Goal: Task Accomplishment & Management: Manage account settings

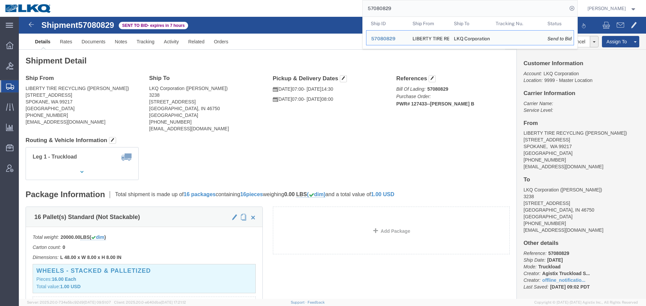
click h4 "Routing & Vehicle Information"
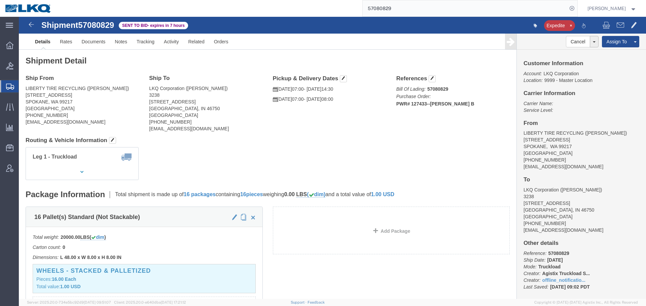
click h4 "Routing & Vehicle Information"
click div "Shipment Detail Ship From LIBERTY TIRE RECYCLING (AARON HOLCOMB) 8119 REGAL STR…"
click h4 "Routing & Vehicle Information"
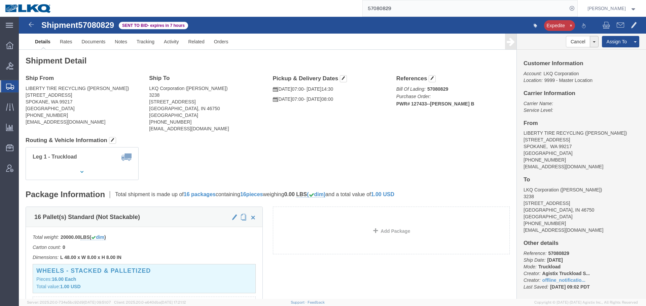
click h4 "Routing & Vehicle Information"
click link "Rates"
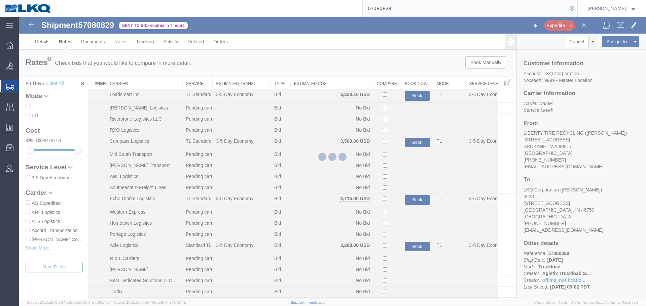
click at [319, 83] on div at bounding box center [332, 158] width 627 height 283
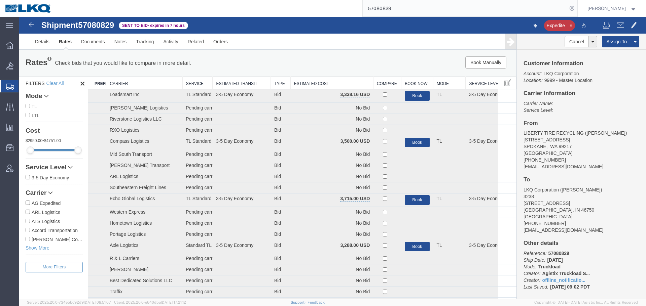
click at [319, 83] on th "Estimated Cost" at bounding box center [331, 83] width 83 height 12
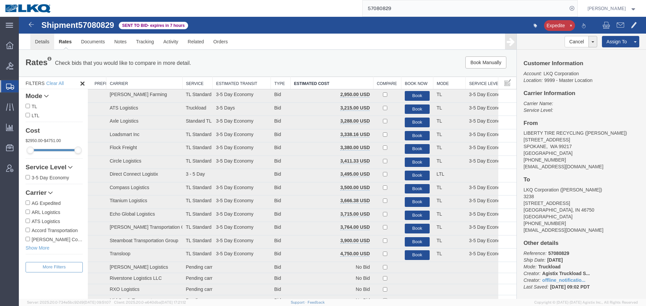
click at [35, 42] on link "Details" at bounding box center [42, 42] width 24 height 16
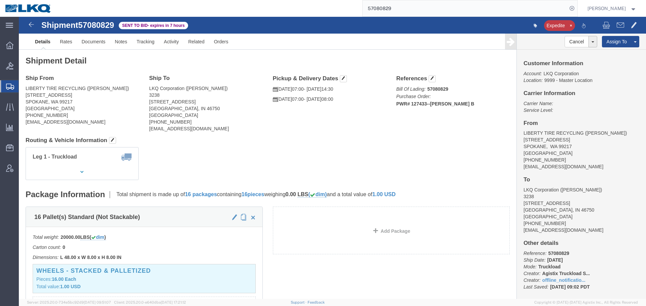
click div "Shipment Detail Ship From LIBERTY TIRE RECYCLING (AARON HOLCOMB) 8119 REGAL STR…"
click div "Leg 1 - Truckload Vehicle 1: Standard Dry Van (53 Feet) Number of trucks: 1"
click address "LKQ Corporation (DEE SNEAD) 3238 1870 Riverfork Drive W Huntington, IN 46750 Un…"
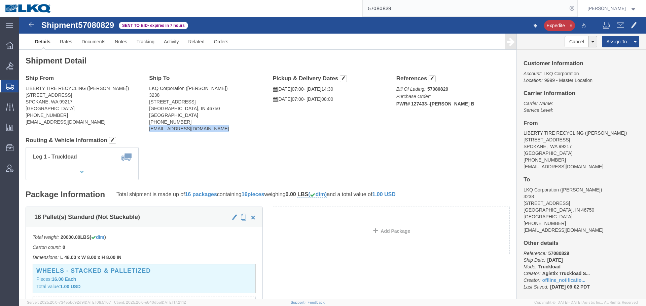
click address "LKQ Corporation (DEE SNEAD) 3238 1870 Riverfork Drive W Huntington, IN 46750 Un…"
click link "Rates"
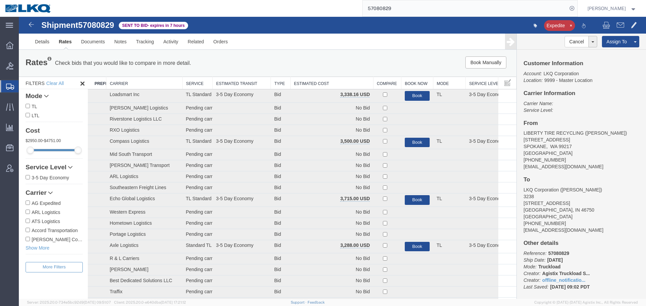
click at [310, 88] on th "Estimated Cost" at bounding box center [331, 83] width 83 height 12
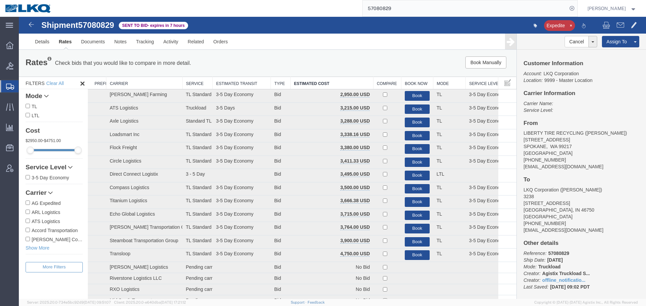
click at [105, 29] on span "57080829" at bounding box center [96, 25] width 36 height 9
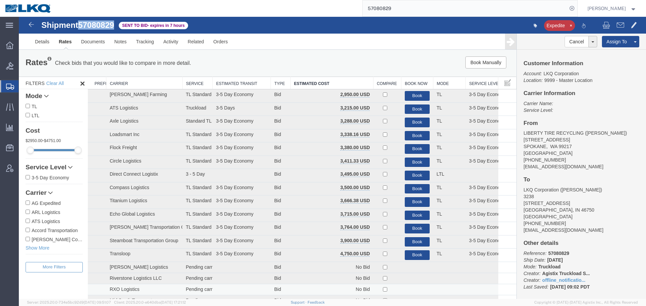
copy span "57080829"
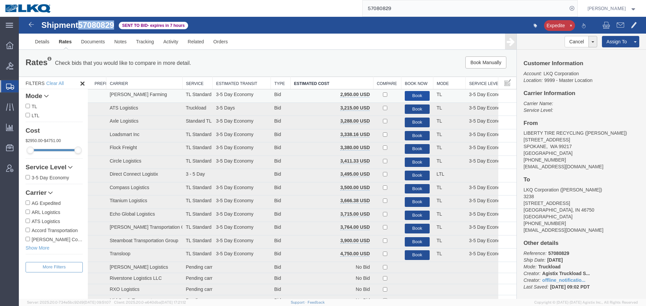
click at [417, 94] on button "Book" at bounding box center [417, 96] width 25 height 10
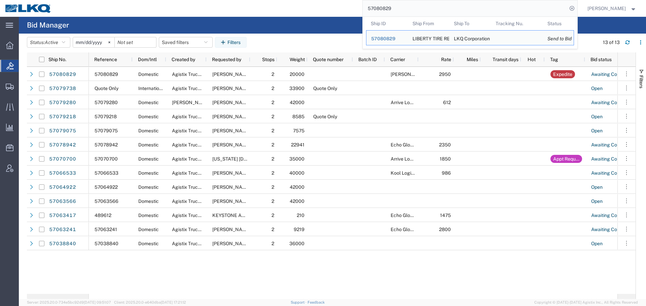
click at [406, 7] on input "57080829" at bounding box center [465, 8] width 204 height 16
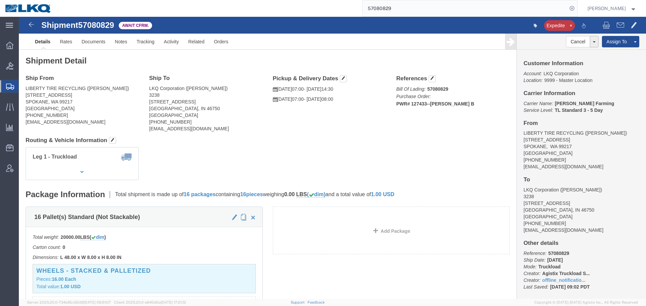
click div "Leg 1 - Truckload Vehicle 1: Standard Dry Van (53 Feet) Number of trucks: 1"
click div "Shipment 57080829 Await Cfrm. Expedite Details Rates Documents Notes Tracking A…"
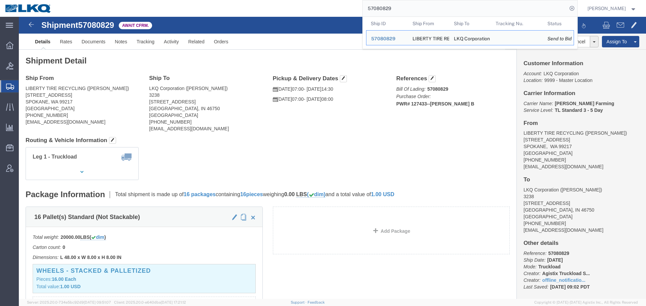
click at [394, 16] on input "57080829" at bounding box center [465, 8] width 204 height 16
paste input "33375"
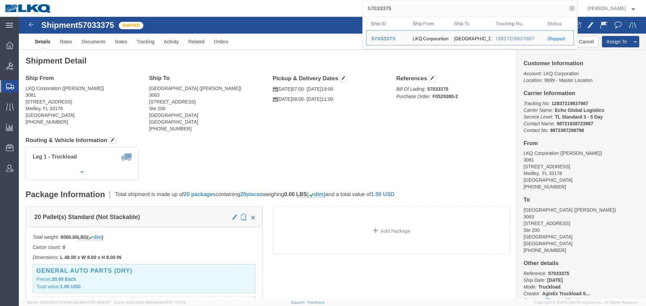
paste input "80829"
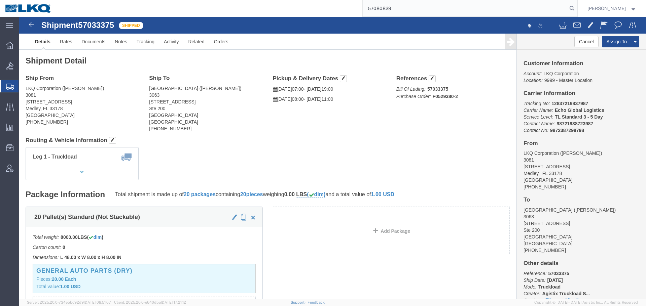
type input "57080829"
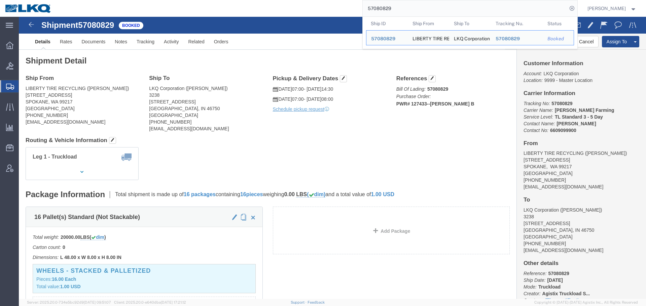
click div "Leg 1 - Truckload Vehicle 1: Standard Dry Van (53 Feet) Number of trucks: 1"
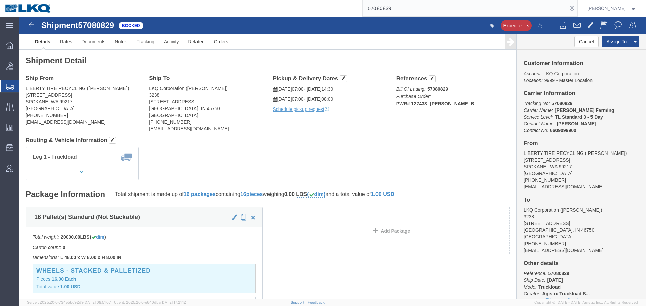
click div "Leg 1 - Truckload Vehicle 1: Standard Dry Van (53 Feet) Number of trucks: 1"
click span "button"
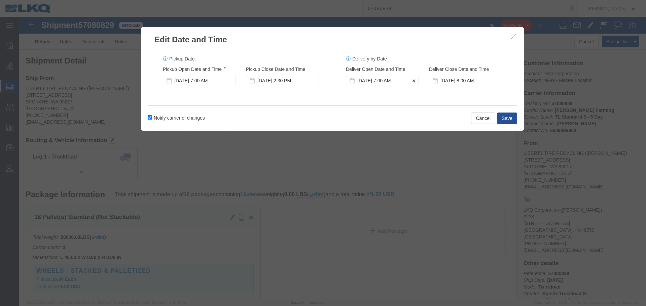
click div "Oct 13 2025 7:00 AM"
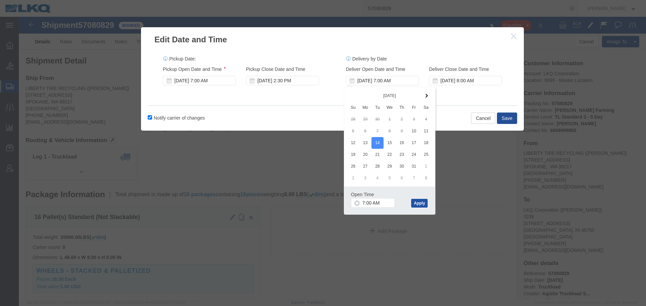
click button "Apply"
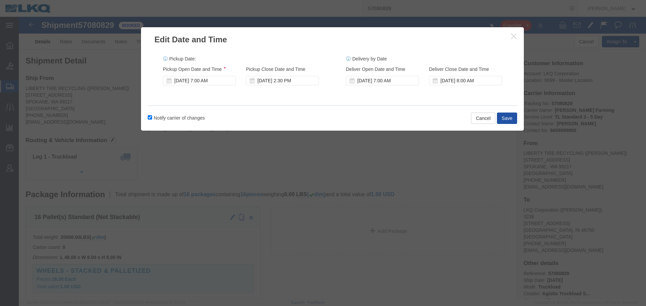
click button "Save"
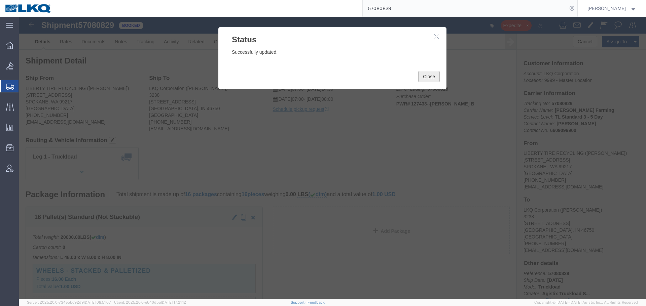
click button "Close"
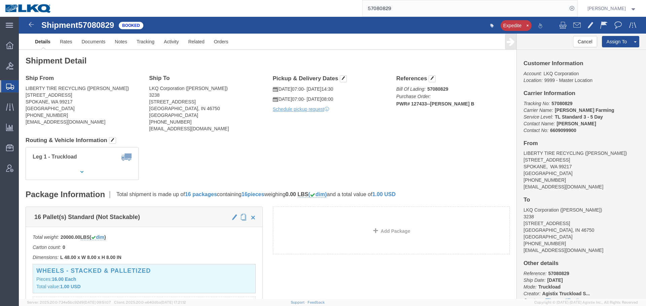
click at [415, 8] on input "57080829" at bounding box center [465, 8] width 204 height 16
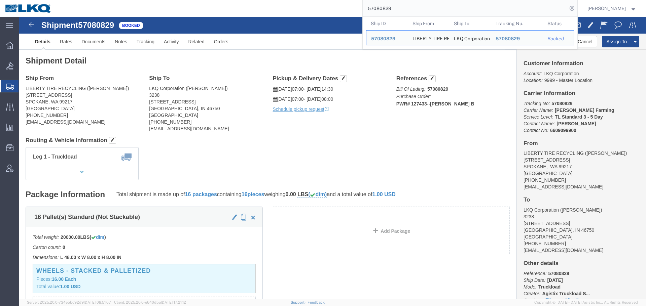
paste input "63417"
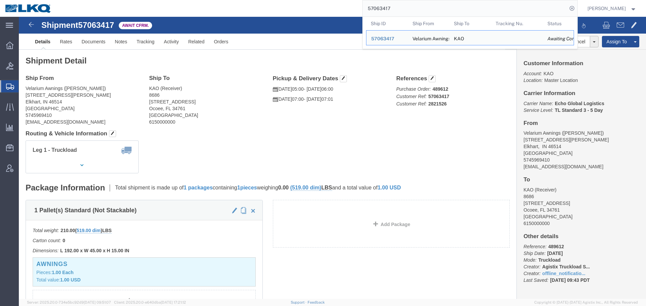
click div "Shipment Detail Ship From Velarium Awnings (Matthew Herbes) 2525 John Weaver PK…"
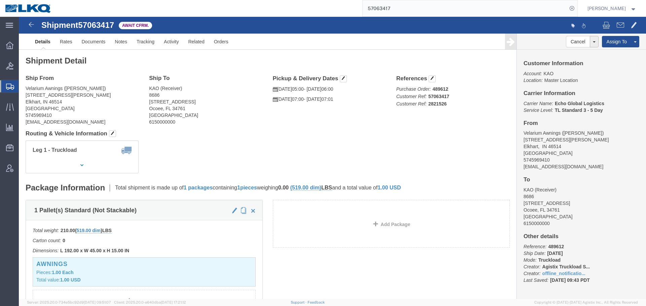
click div "Shipment Detail Ship From Velarium Awnings (Matthew Herbes) 2525 John Weaver PK…"
click link "Rates"
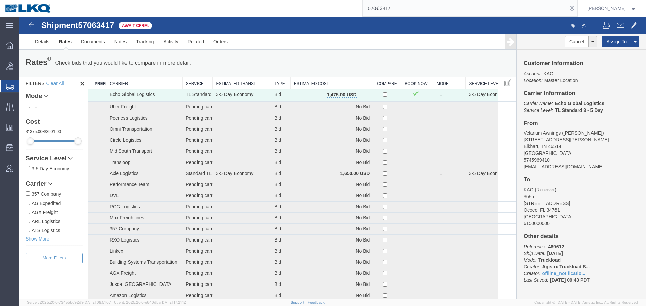
click at [309, 83] on th "Estimated Cost" at bounding box center [331, 83] width 83 height 12
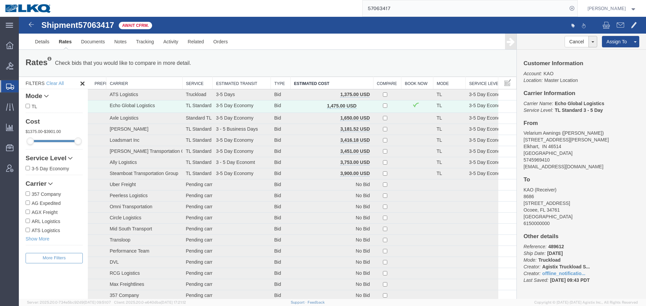
click at [313, 60] on div "Rates Check bids that you would like to compare in more detail. Compare Filter …" at bounding box center [268, 63] width 494 height 13
click at [430, 14] on input "57063417" at bounding box center [465, 8] width 204 height 16
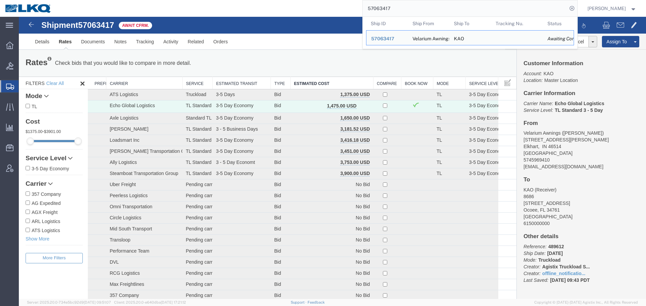
paste input "79289"
type input "57079289"
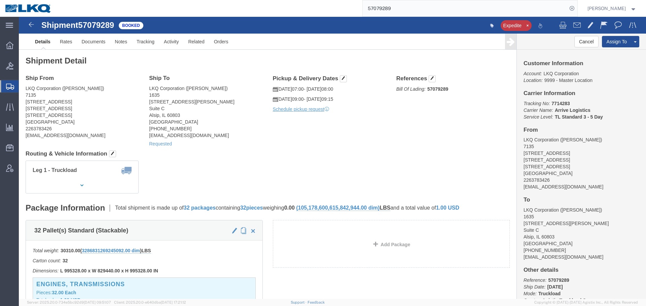
click div "Ship From LKQ Corporation (Jennifer Jorgenson) 7135 1765 Pension Lane 1765 Pens…"
click span "57079289"
copy span "57079289"
click h4 "Routing & Vehicle Information"
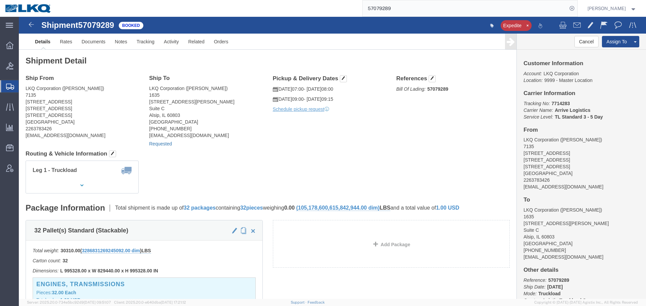
click link "Requested"
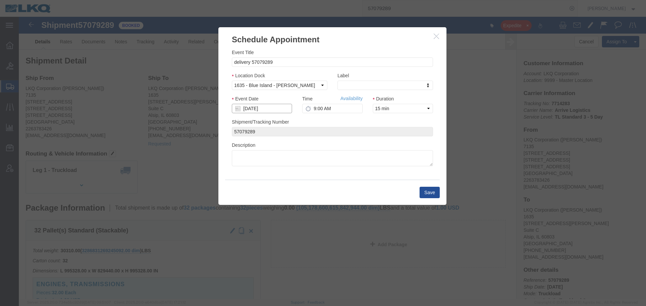
click input "10/14/2025"
click td "15"
click input "9:00 AM"
type input "8:00 AM"
click h3 "Schedule Appointment"
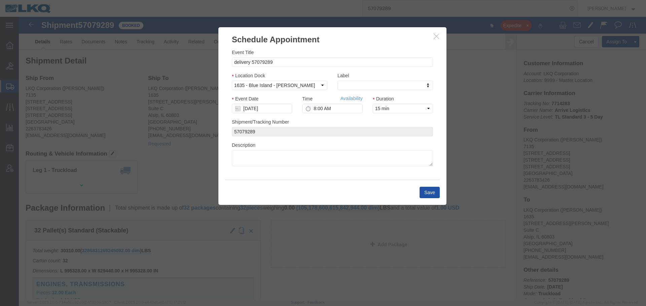
click button "Save"
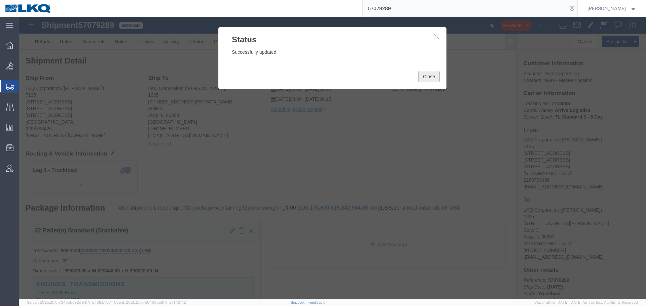
click button "Close"
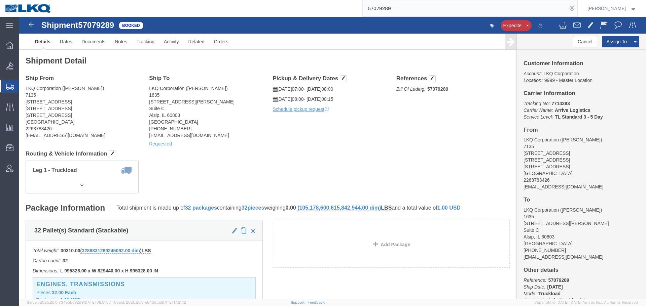
click div "Ship From LKQ Corporation (Jennifer Jorgenson) 7135 1765 Pension Lane 1765 Pens…"
click span "button"
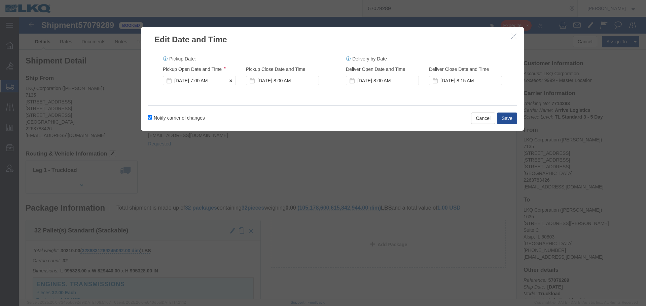
click div "Oct 13 2025 7:00 AM"
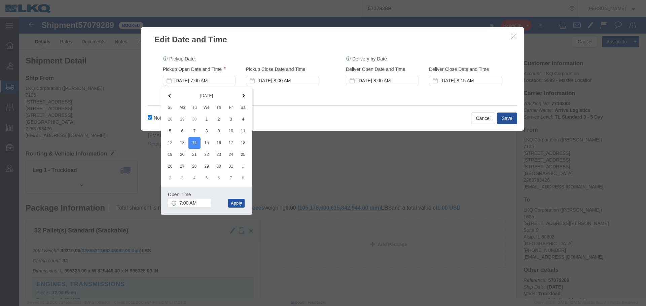
click button "Apply"
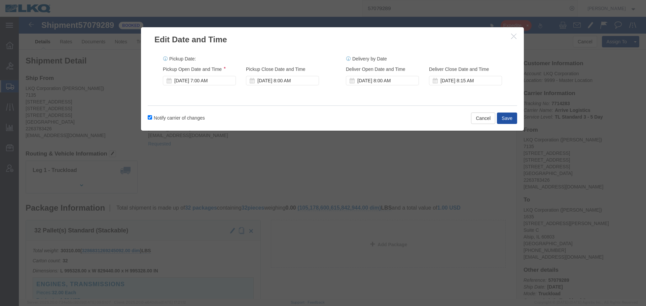
click button "Save"
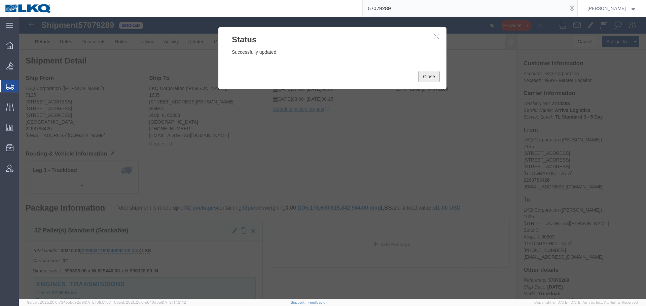
click button "Close"
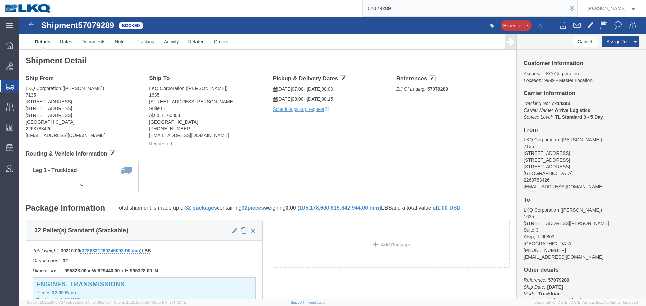
click at [420, 0] on form "57079289" at bounding box center [469, 8] width 215 height 17
click at [423, 3] on input "57079289" at bounding box center [465, 8] width 204 height 16
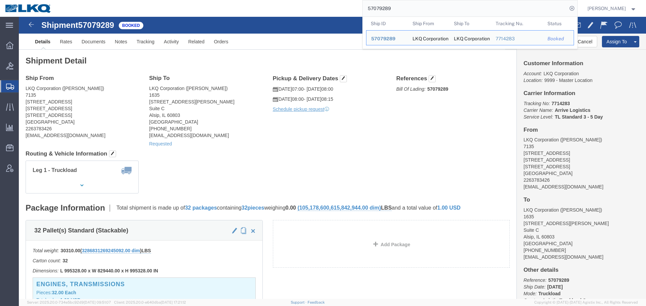
paste input "12103"
type input "57012103"
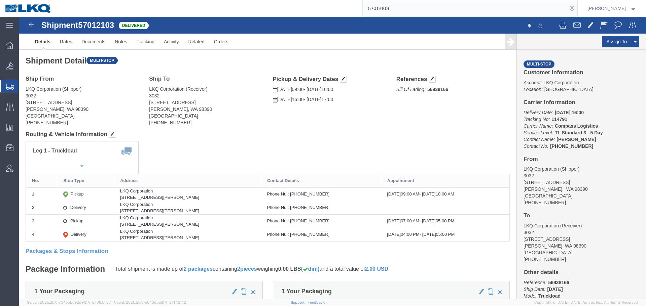
click div "Pickup & Delivery Dates 10/03/2025 09:00 - 10/03/2025 10:00 10/03/2025 16:00 - …"
click link "Clone Shipment"
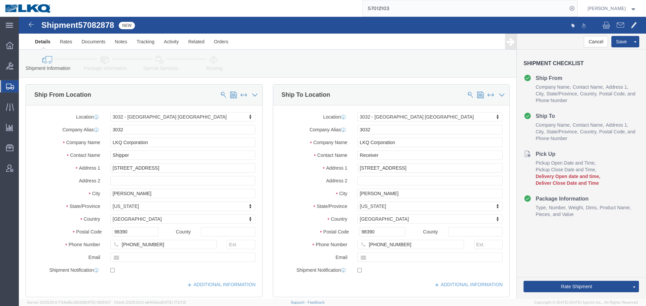
select select "28720"
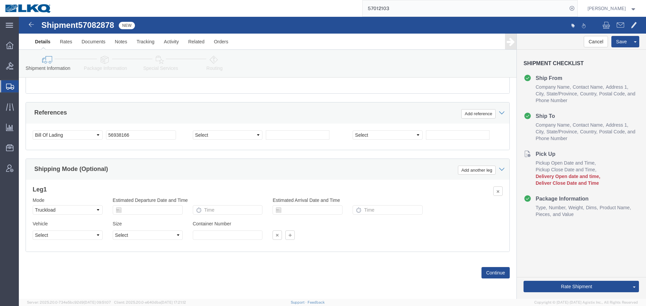
click h1 "Shipment 57082878"
copy span "57082878"
click input "56938166"
paste input "7082878"
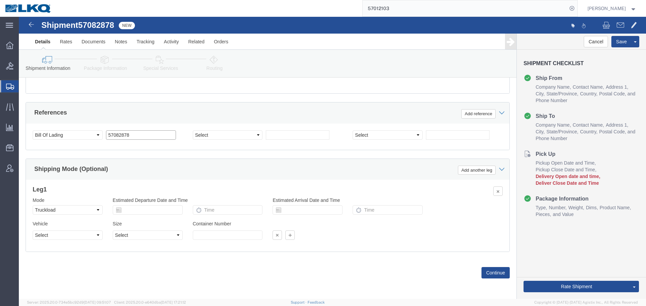
type input "57082878"
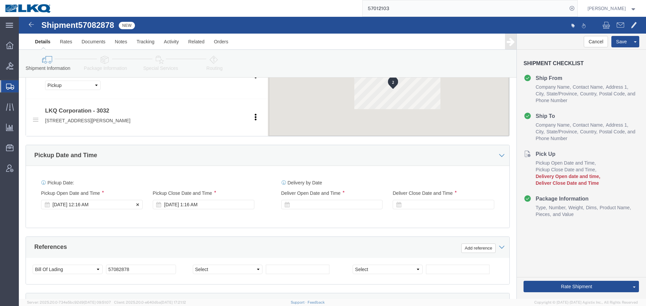
click div "Oct 10 2025 12:16 AM"
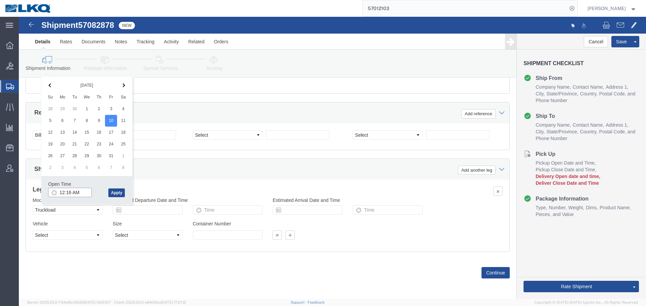
click input "12:16 AM"
type input "9:00 AM"
click button "Apply"
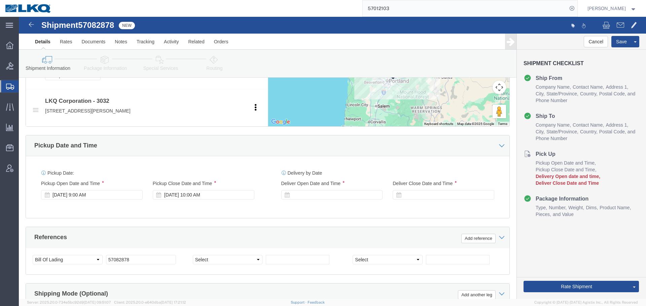
scroll to position [362, 0]
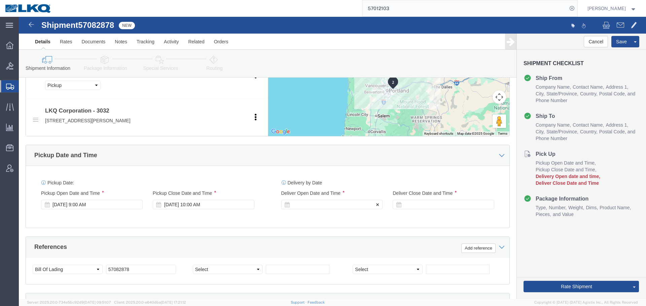
click div
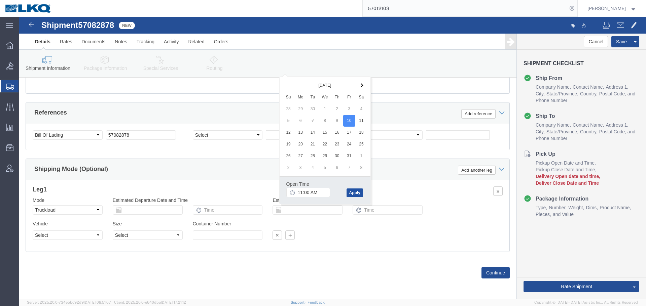
click button "Apply"
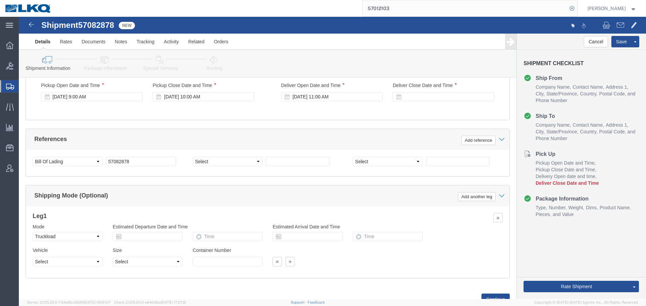
scroll to position [429, 0]
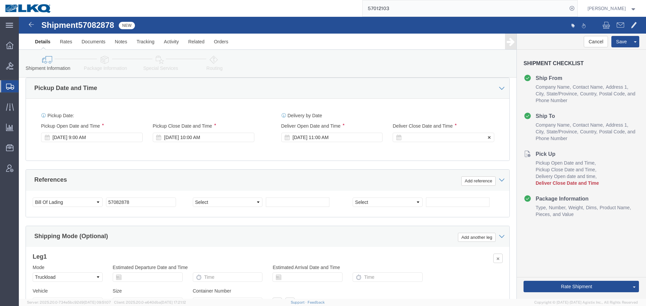
click div
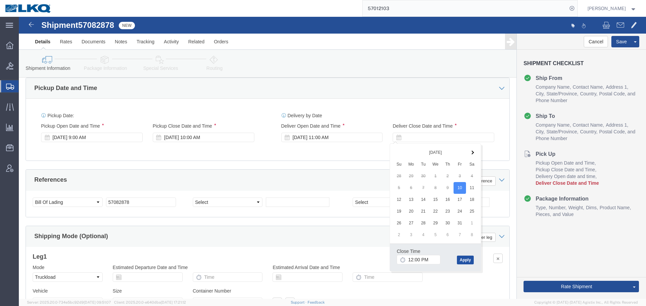
click button "Apply"
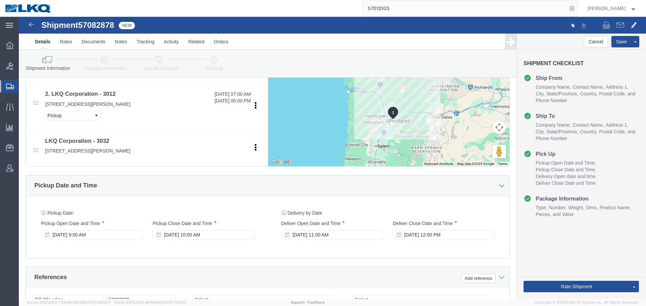
scroll to position [328, 0]
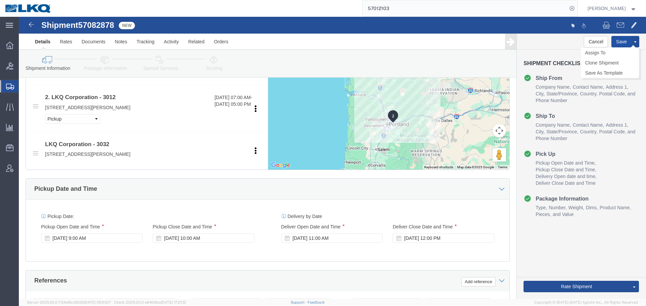
click button "Save"
type button "Save"
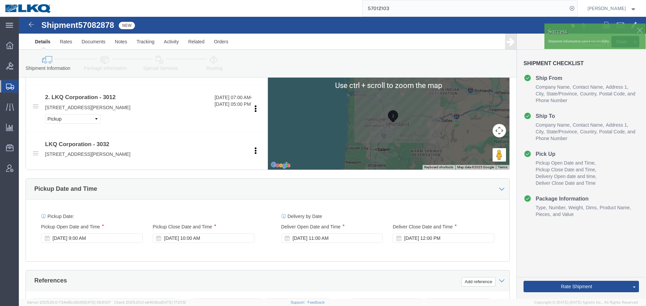
scroll to position [496, 0]
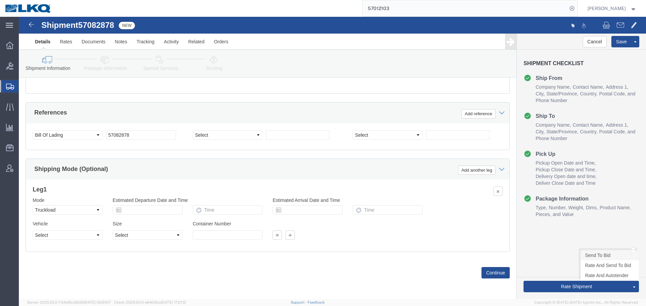
click link "Send To Bid"
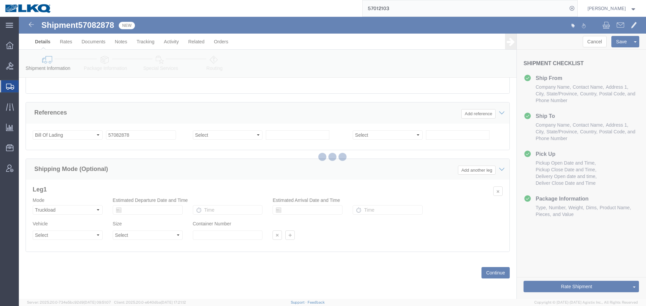
select select "28720"
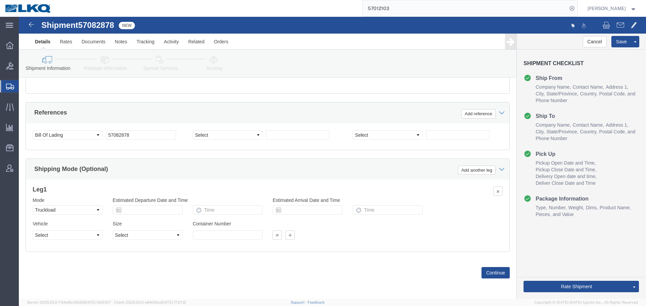
select select "TL"
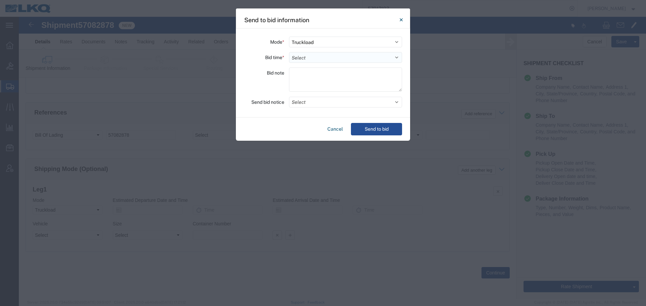
click at [330, 59] on select "Select 30 Min (Rush) 1 Hour (Rush) 2 Hours (Rush) 4 Hours (Rush) 8 Hours (Rush)…" at bounding box center [345, 57] width 113 height 11
select select "16"
click at [289, 52] on select "Select 30 Min (Rush) 1 Hour (Rush) 2 Hours (Rush) 4 Hours (Rush) 8 Hours (Rush)…" at bounding box center [345, 57] width 113 height 11
click at [314, 106] on button "Select" at bounding box center [345, 102] width 113 height 11
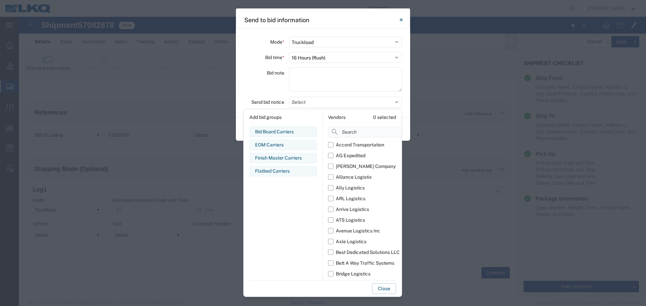
click at [342, 133] on input at bounding box center [380, 132] width 104 height 11
type input "comp"
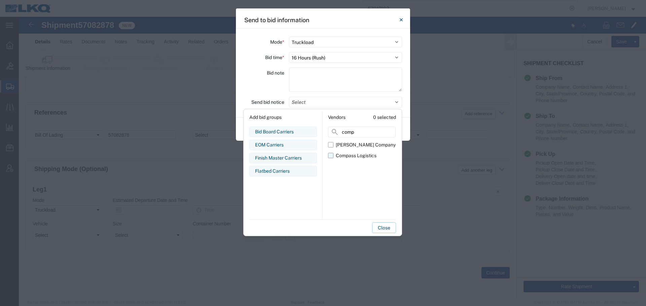
click at [349, 155] on div "Compass Logistics" at bounding box center [356, 155] width 41 height 7
click at [0, 0] on input "Compass Logistics" at bounding box center [0, 0] width 0 height 0
click at [280, 84] on div "Bid note" at bounding box center [264, 81] width 40 height 26
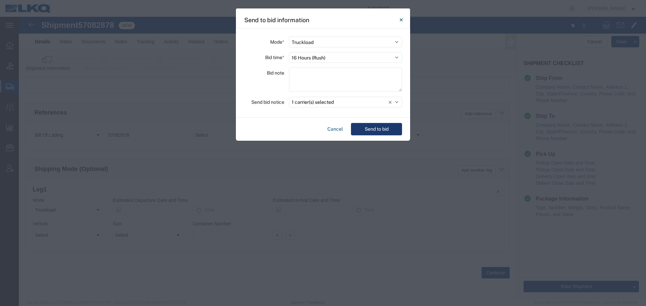
click at [389, 132] on button "Send to bid" at bounding box center [376, 129] width 51 height 12
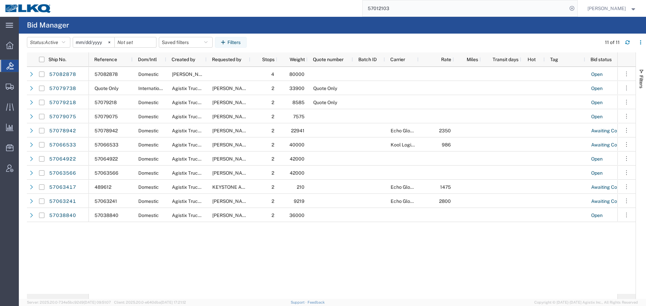
click at [409, 1] on input "57012103" at bounding box center [465, 8] width 204 height 16
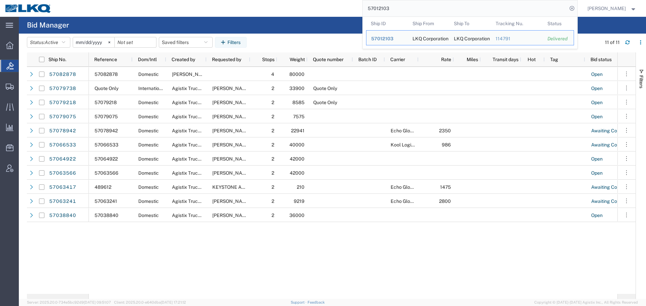
paste input "82878"
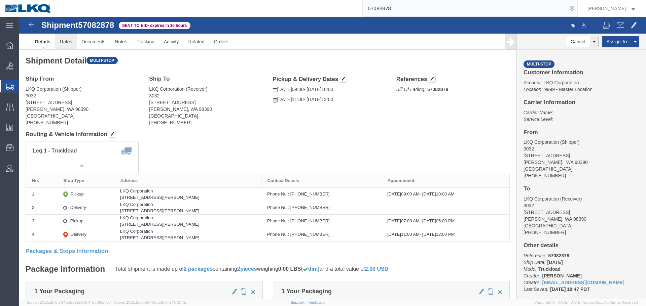
drag, startPoint x: 66, startPoint y: 40, endPoint x: 47, endPoint y: 23, distance: 25.3
click link "Rates"
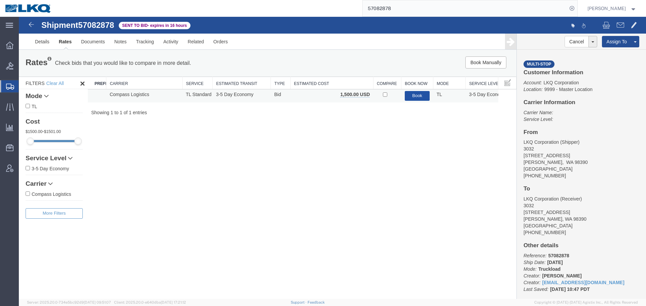
click at [422, 97] on button "Book" at bounding box center [417, 96] width 25 height 10
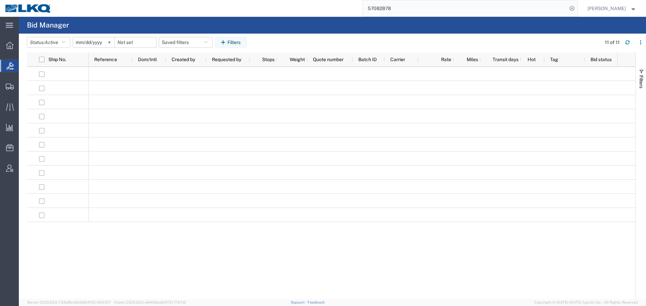
click at [415, 6] on input "57082878" at bounding box center [465, 8] width 204 height 16
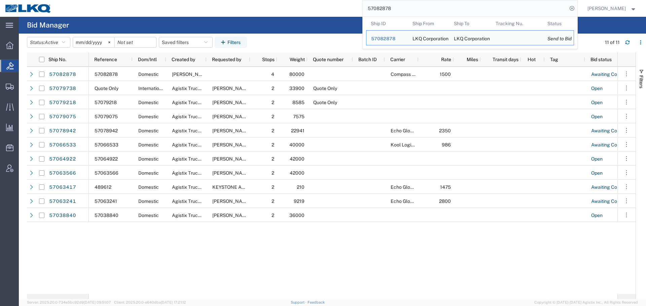
paste input "6593287"
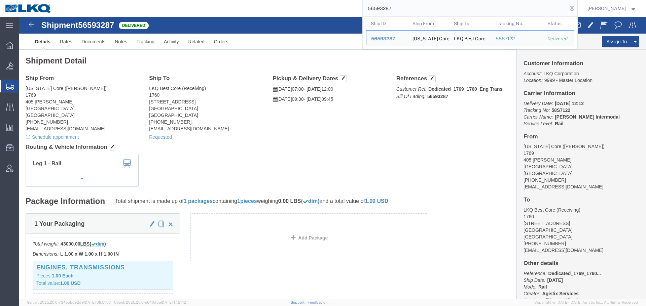
paste input "640954"
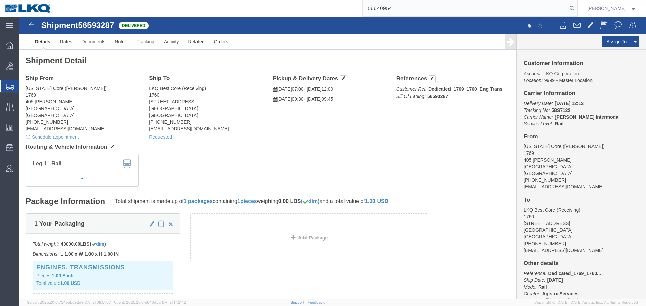
type input "56640954"
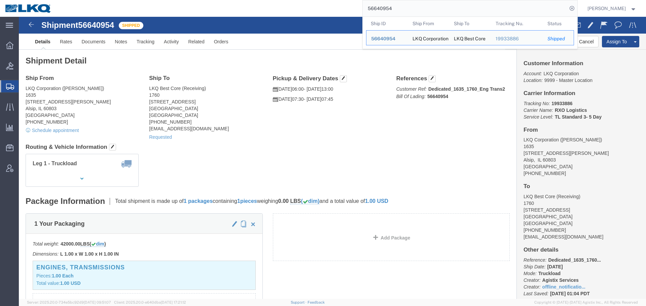
click div "Shipment Detail Ship From LKQ Corporation (John Herman) 1635 11800 S. Austin Av…"
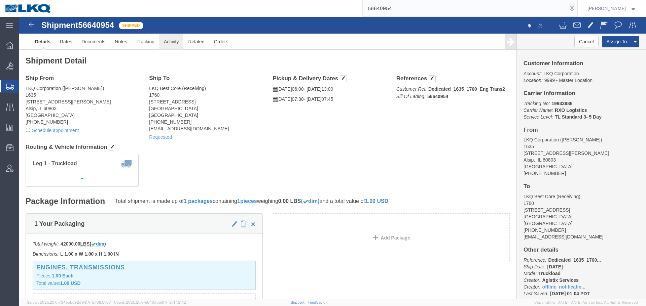
click link "Activity"
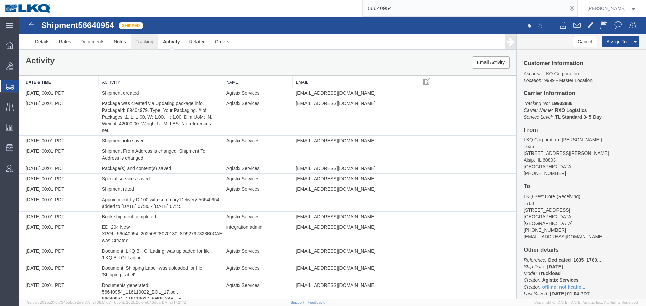
click at [143, 46] on link "Tracking" at bounding box center [144, 42] width 27 height 16
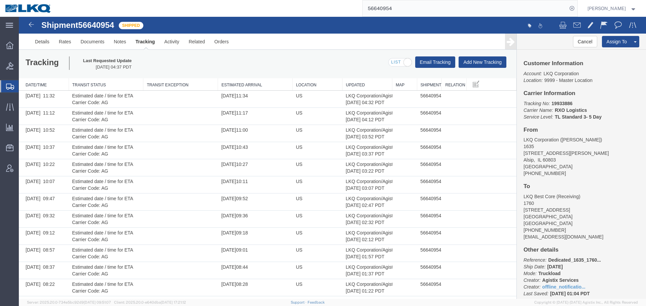
drag, startPoint x: 321, startPoint y: 43, endPoint x: 347, endPoint y: 43, distance: 25.6
click at [321, 43] on ul "Details Rates Documents Notes Tracking Activity Related Orders" at bounding box center [332, 42] width 604 height 16
click at [483, 66] on button "Add New Tracking" at bounding box center [482, 62] width 48 height 11
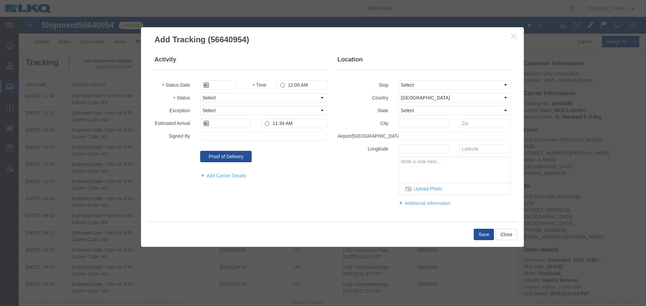
type input "10/09/2025"
click at [229, 98] on select "Select Arrival Notice Available Arrival Notice Imported Arrive at Delivery Loca…" at bounding box center [263, 97] width 127 height 9
select select "AWCUSCLR"
click at [229, 111] on select "Select Accident Airline - Delayed Airline - Exception Appointment Scheduled Att…" at bounding box center [263, 110] width 127 height 9
click at [155, 178] on div "Add Carrier Details" at bounding box center [240, 177] width 183 height 12
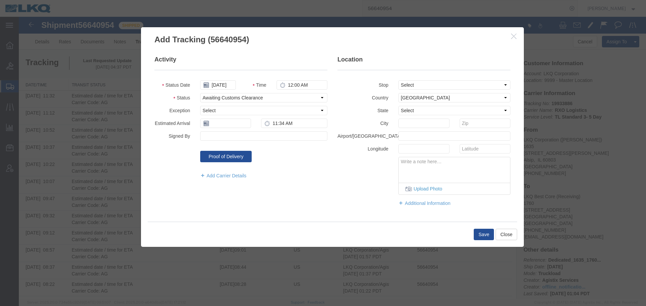
drag, startPoint x: 510, startPoint y: 35, endPoint x: 461, endPoint y: 39, distance: 48.9
click at [511, 35] on icon "button" at bounding box center [513, 36] width 5 height 6
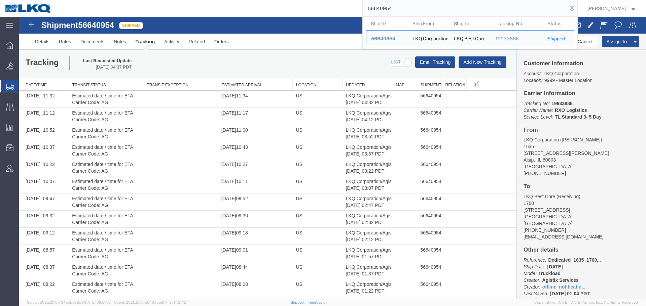
click at [403, 8] on input "56640954" at bounding box center [465, 8] width 204 height 16
paste input "7063914"
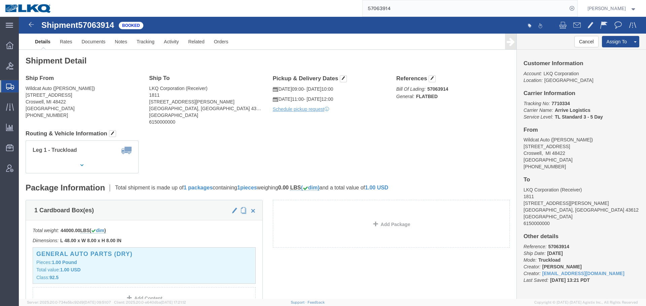
drag, startPoint x: 397, startPoint y: 116, endPoint x: 369, endPoint y: 267, distance: 153.5
click h4 "Routing & Vehicle Information"
drag, startPoint x: 291, startPoint y: 171, endPoint x: 338, endPoint y: 262, distance: 102.4
click div "Leg 1 - Truckload Vehicle 1: Flat Bed (53 Feet) Number of trucks: 1"
click at [403, 13] on input "57063914" at bounding box center [465, 8] width 204 height 16
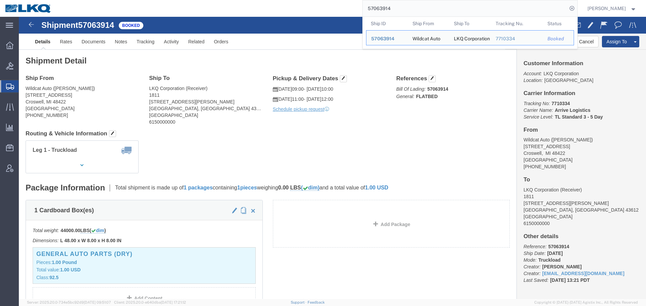
paste input "54700"
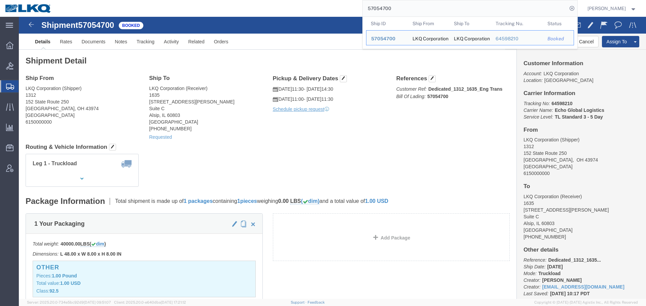
click address "LKQ Corporation (Shipper) 1312 152 State Route 250 Harrisville, OH 43974 United…"
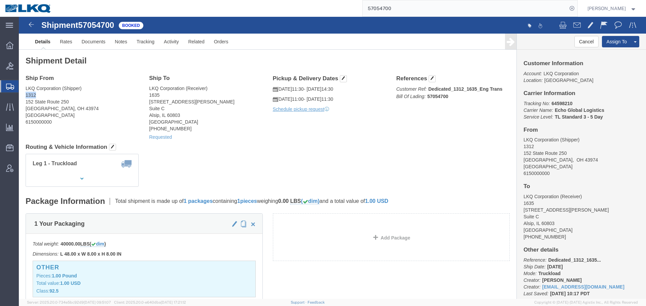
click address "LKQ Corporation (Shipper) 1312 152 State Route 250 Harrisville, OH 43974 United…"
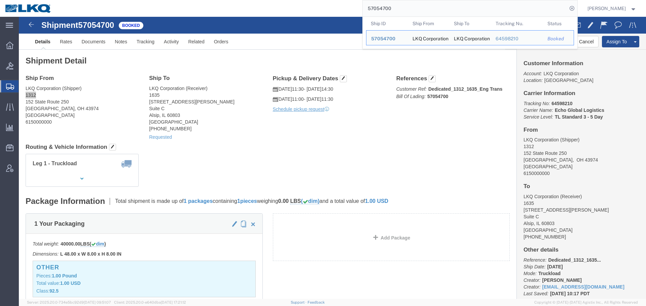
click at [441, 8] on input "57054700" at bounding box center [465, 8] width 204 height 16
paste input "6729146"
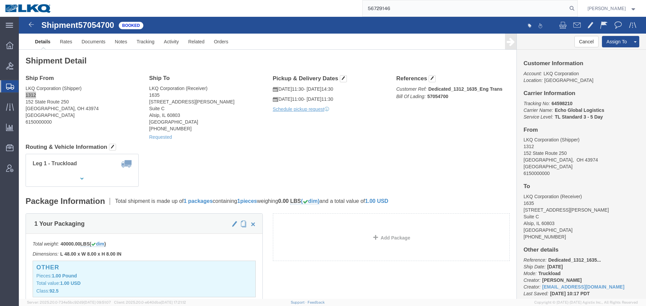
type input "56729146"
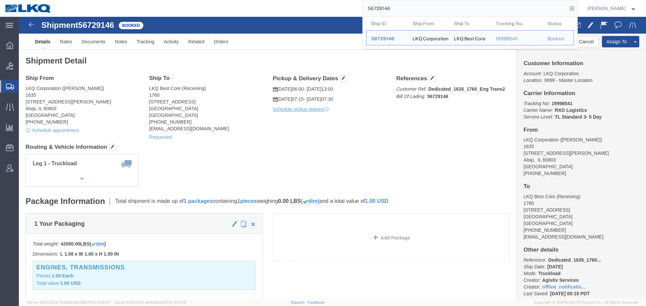
click div "Leg 1 - Truckload Number of trucks: 1"
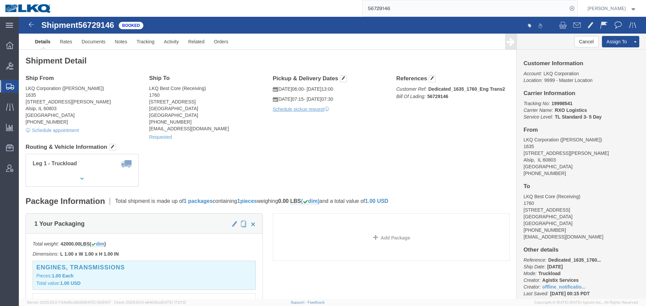
click div "Leg 1 - Truckload Number of trucks: 1"
click h4 "Routing & Vehicle Information"
click button "Cancel"
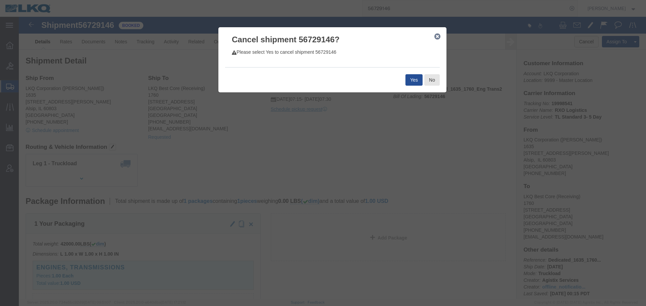
type button "Cancel"
click button "Yes"
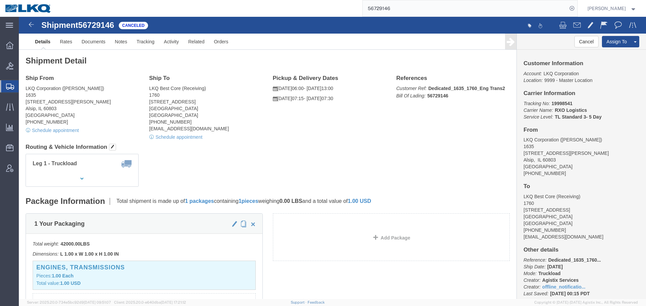
click at [432, 5] on input "56729146" at bounding box center [465, 8] width 204 height 16
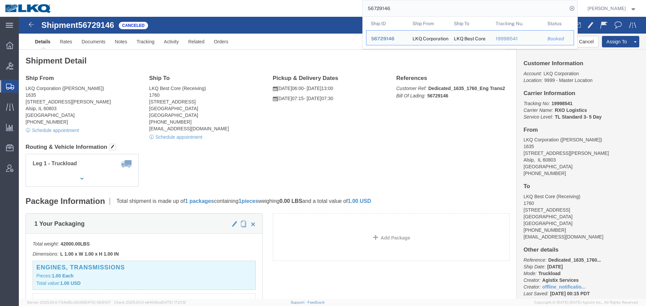
paste input "7051711"
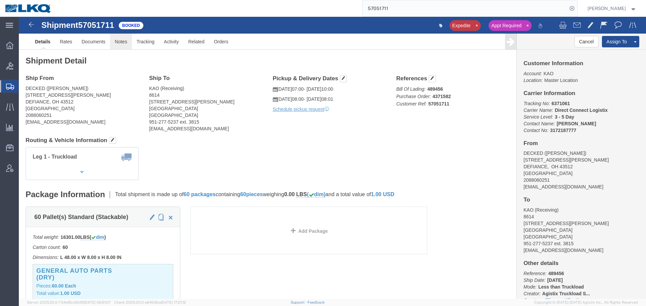
click link "Notes"
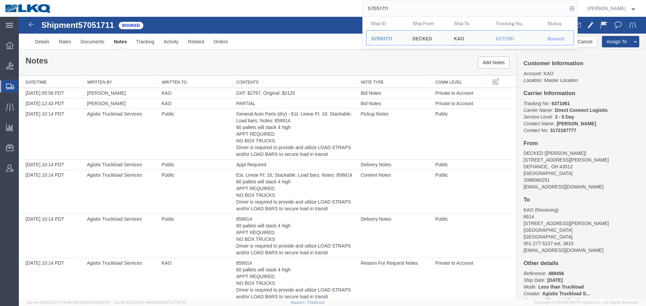
click at [456, 9] on input "57051711" at bounding box center [465, 8] width 204 height 16
click at [60, 44] on link "Rates" at bounding box center [65, 42] width 22 height 16
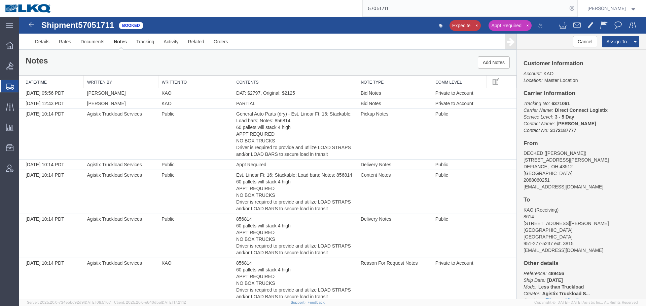
click at [68, 44] on div at bounding box center [332, 158] width 627 height 283
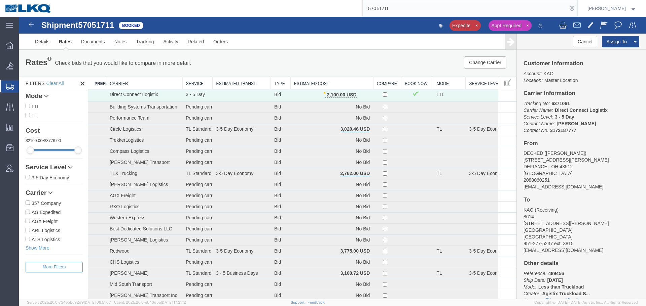
click at [311, 82] on th "Estimated Cost" at bounding box center [331, 83] width 83 height 12
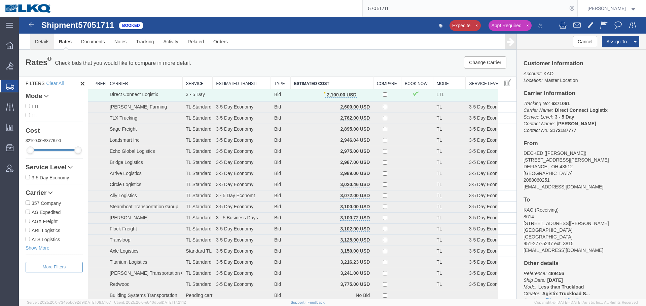
click at [46, 45] on link "Details" at bounding box center [42, 42] width 24 height 16
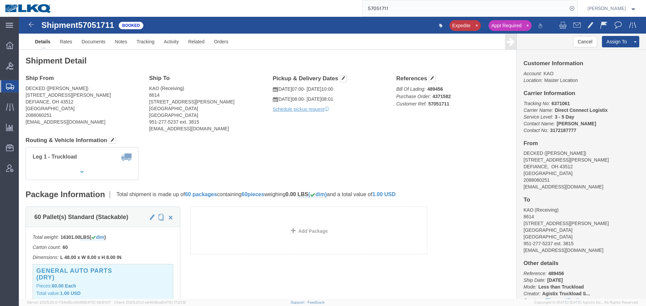
click div "Shipment Detail Ship From DECKED (Ashley) 25401 Elliott Rd DEFIANCE, OH 43512 U…"
click h4 "Routing & Vehicle Information"
click div "Shipment Detail Ship From DECKED (Ashley) 25401 Elliott Rd DEFIANCE, OH 43512 U…"
click link "Notes"
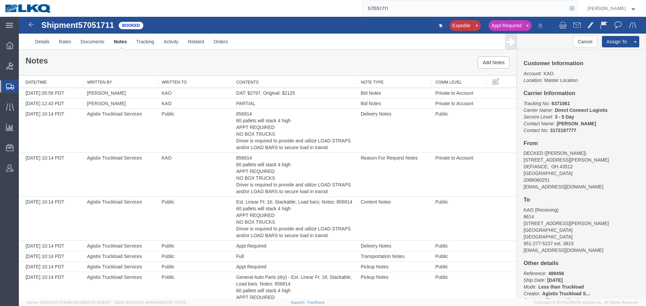
click at [272, 81] on th "Contents" at bounding box center [295, 82] width 124 height 12
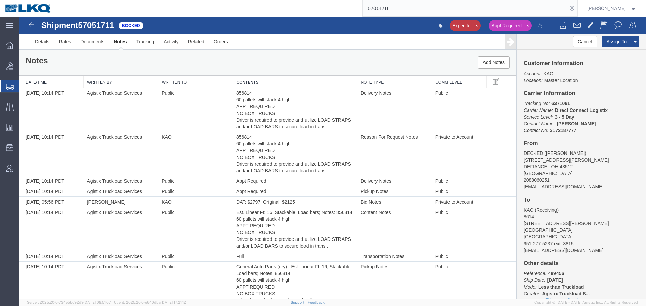
click at [272, 81] on th "Contents" at bounding box center [295, 82] width 124 height 12
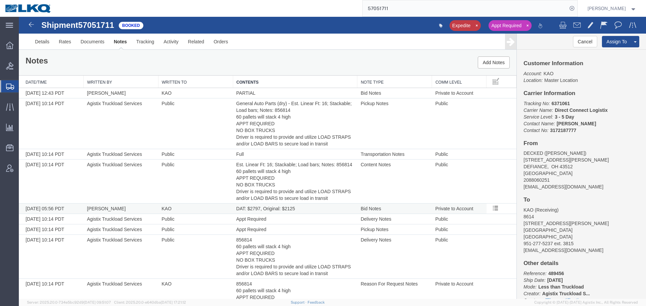
click at [263, 206] on td "DAT: $2797, Original: $2125" at bounding box center [295, 209] width 124 height 10
click at [72, 43] on link "Rates" at bounding box center [65, 42] width 22 height 16
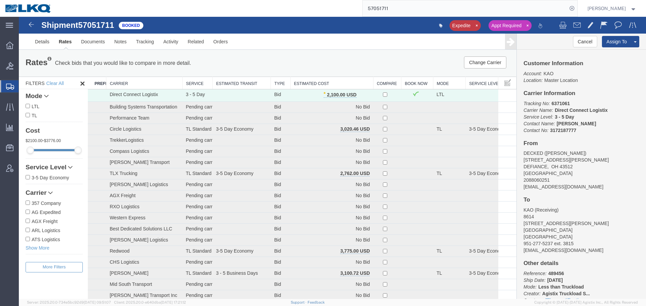
click at [423, 9] on input "57051711" at bounding box center [465, 8] width 204 height 16
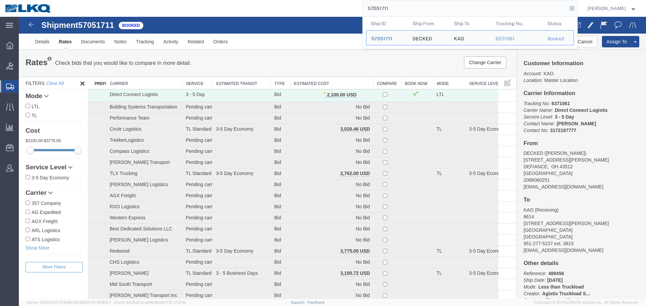
paste input "6698930"
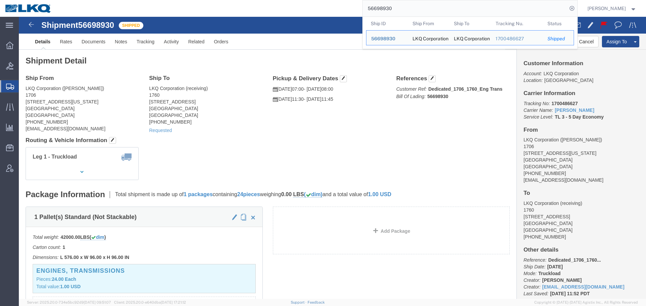
click at [392, 10] on input "56698930" at bounding box center [465, 8] width 204 height 16
paste input "7051711"
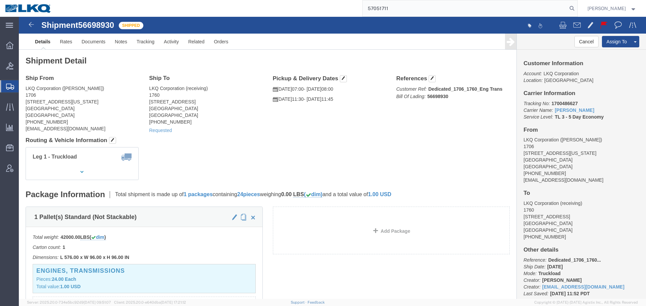
type input "57051711"
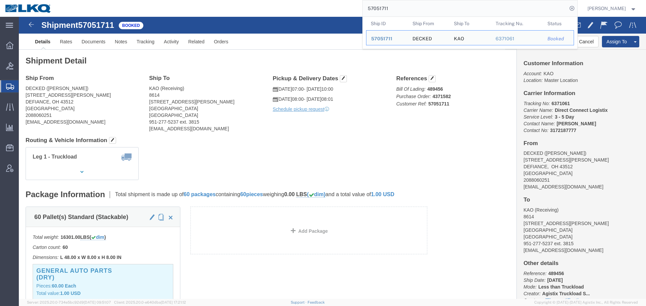
click address "DECKED (Ashley) 25401 Elliott Rd DEFIANCE, OH 43512 United States 2088060251 ke…"
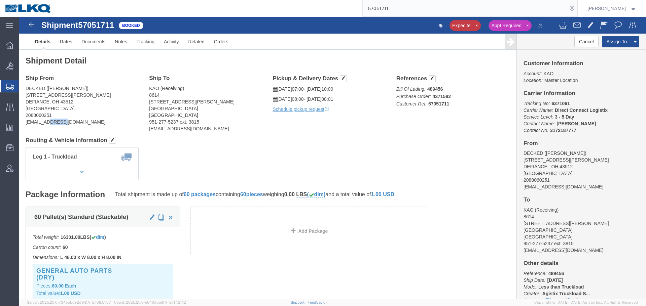
click address "DECKED (Ashley) 25401 Elliott Rd DEFIANCE, OH 43512 United States 2088060251 ke…"
copy div "keystone@decked.com"
click h4 "Routing & Vehicle Information"
click link "Tracking"
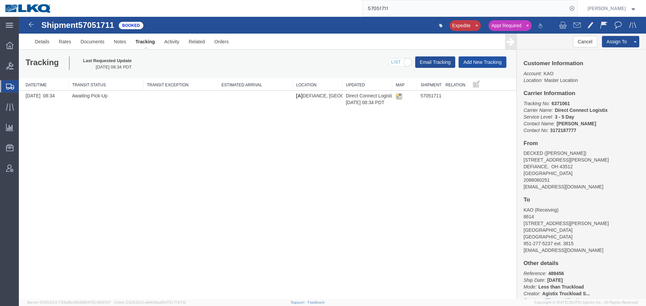
click at [501, 58] on button "Add New Tracking" at bounding box center [482, 62] width 48 height 11
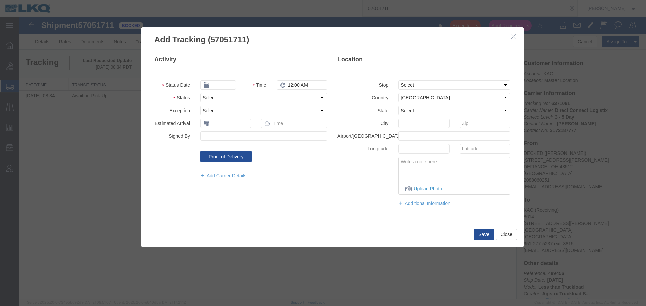
type input "10/10/2025"
type input "1:00 AM"
click at [295, 95] on select "Select Arrival Notice Available Arrival Notice Imported Arrive at Delivery Loca…" at bounding box center [263, 97] width 127 height 9
select select "DELIVRED"
click at [200, 93] on select "Select Arrival Notice Available Arrival Notice Imported Arrive at Delivery Loca…" at bounding box center [263, 97] width 127 height 9
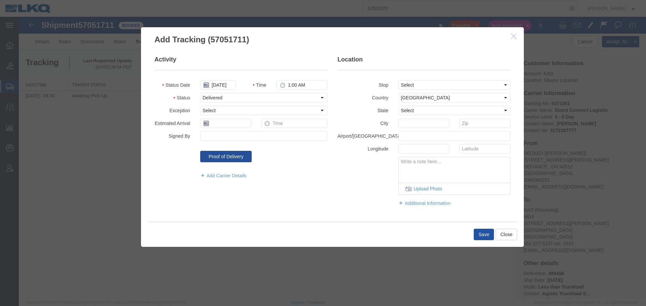
click at [489, 238] on button "Save" at bounding box center [484, 234] width 20 height 11
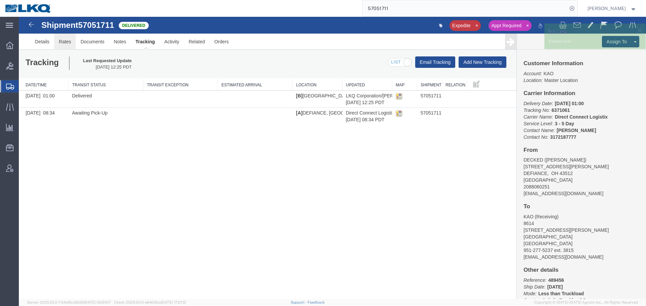
click at [56, 44] on link "Rates" at bounding box center [65, 42] width 22 height 16
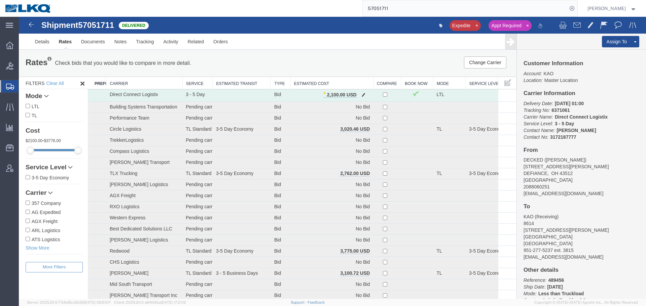
click at [362, 96] on span "button" at bounding box center [364, 94] width 4 height 5
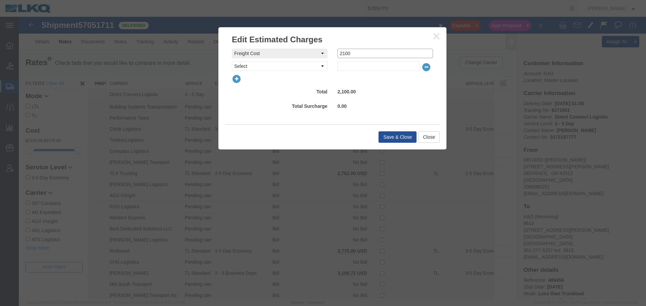
click at [364, 54] on input "2100" at bounding box center [385, 53] width 96 height 9
type input "0"
click at [311, 67] on select "Select AES Filing Accessorial Delivery Charge Additional Invoice Details Addres…" at bounding box center [280, 66] width 96 height 9
select select "VEHI_FUR_NOT_USED"
click at [232, 62] on select "Select AES Filing Accessorial Delivery Charge Additional Invoice Details Addres…" at bounding box center [280, 66] width 96 height 9
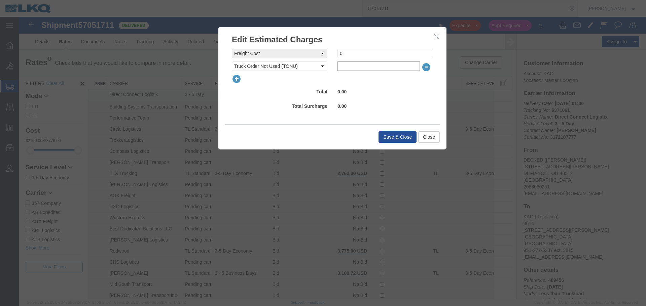
click at [342, 67] on input "text" at bounding box center [378, 66] width 82 height 9
type input "150"
click at [390, 135] on button "Save & Close" at bounding box center [397, 137] width 38 height 11
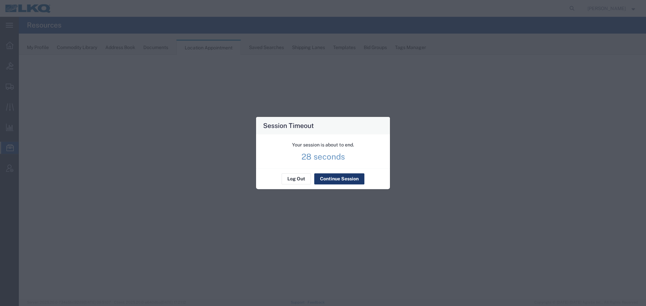
select select "27634"
select select "agendaWeek"
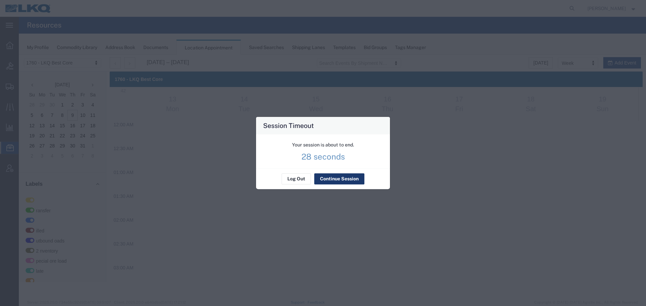
click at [331, 178] on button "Continue Session" at bounding box center [339, 179] width 50 height 11
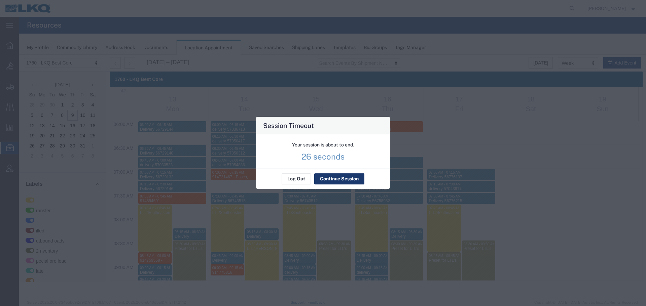
click at [335, 180] on button "Continue Session" at bounding box center [339, 179] width 50 height 11
click at [345, 173] on div "Log Out Continue Session" at bounding box center [323, 179] width 134 height 21
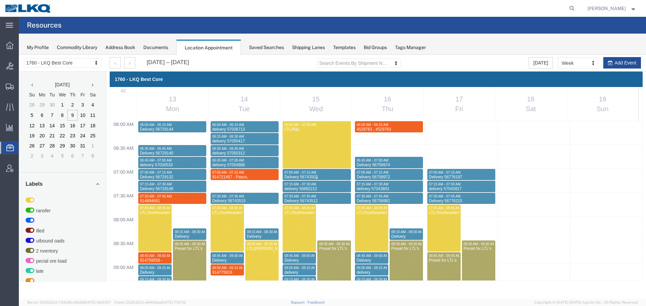
click at [348, 180] on link "07:00 AM - 07:15 AM Delivery 56743503" at bounding box center [317, 174] width 68 height 11
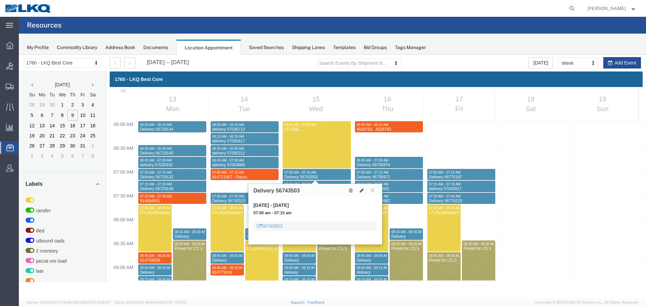
click at [374, 194] on div at bounding box center [361, 190] width 31 height 7
click at [374, 190] on icon at bounding box center [373, 190] width 4 height 4
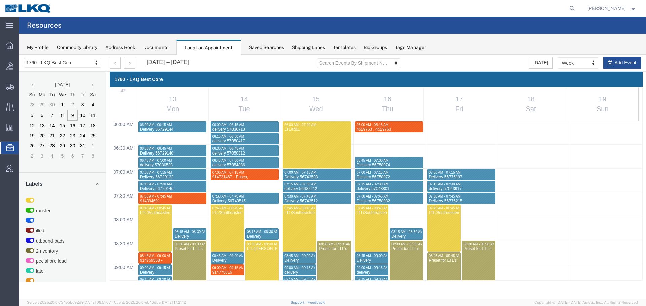
click at [450, 33] on agx-page-header "Resources" at bounding box center [332, 25] width 627 height 17
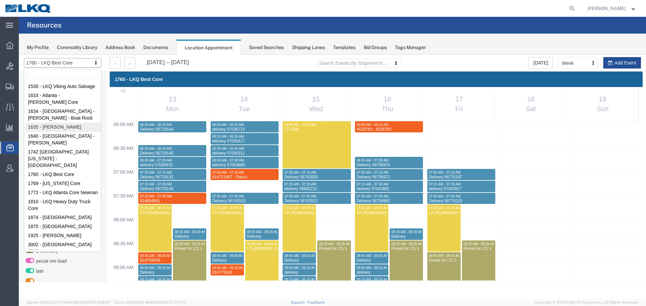
select select "27578"
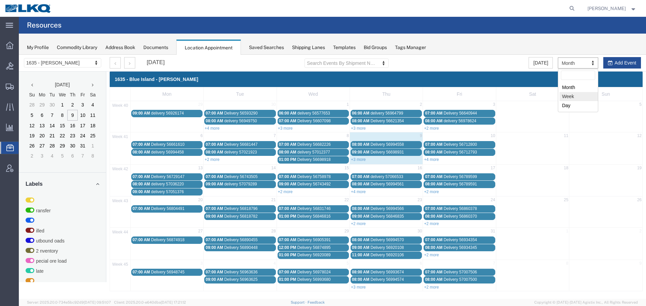
select select "agendaWeek"
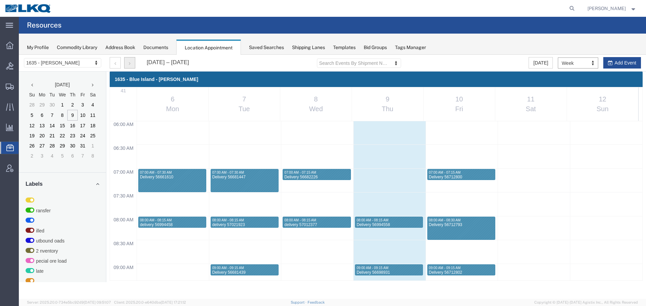
click at [129, 63] on icon "button" at bounding box center [130, 63] width 2 height 5
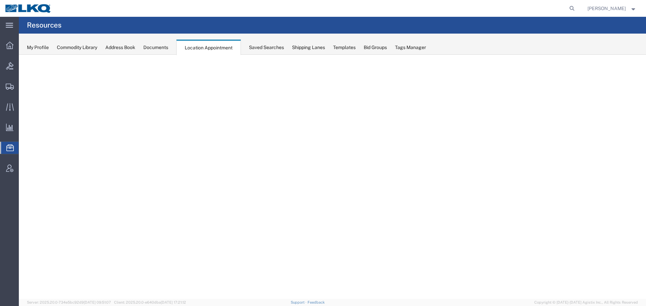
select select "27578"
select select "agendaWeek"
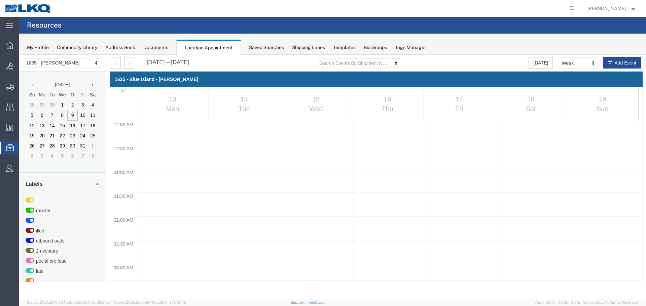
scroll to position [287, 0]
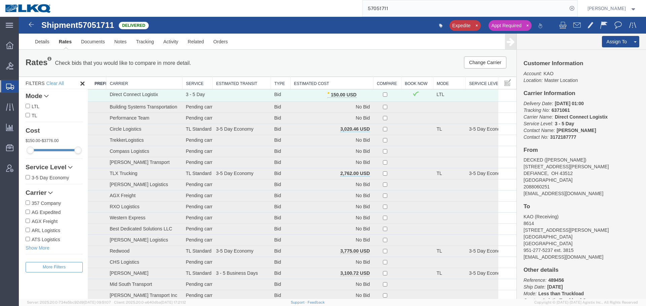
click at [435, 5] on input "57051711" at bounding box center [465, 8] width 204 height 16
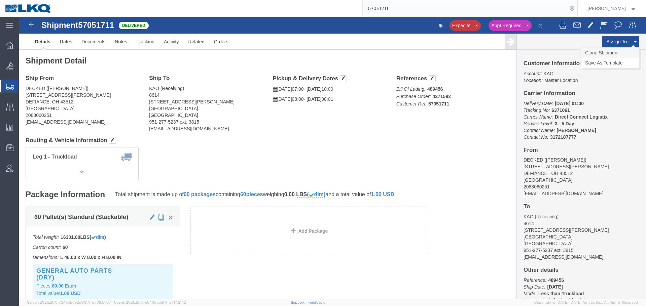
click link "Clone Shipment"
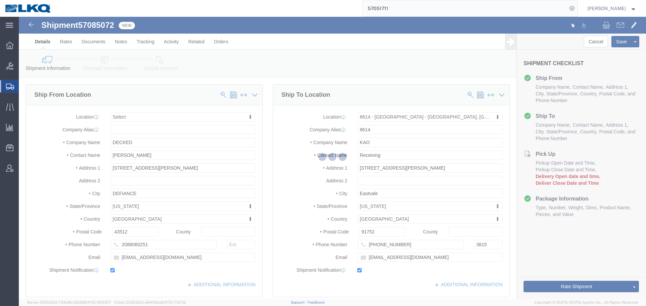
click at [100, 24] on div at bounding box center [332, 158] width 627 height 283
select select
select select "30605"
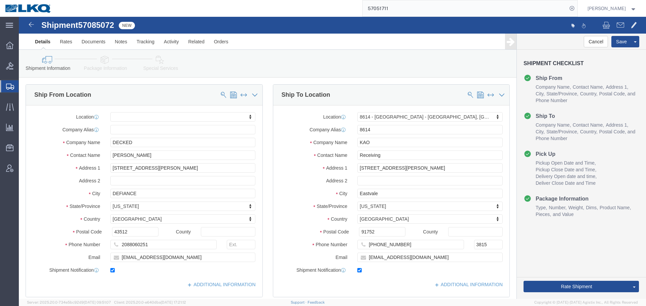
click span "57085072"
copy span "57085072"
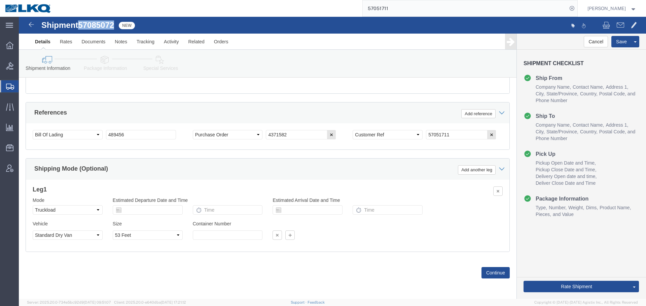
scroll to position [301, 0]
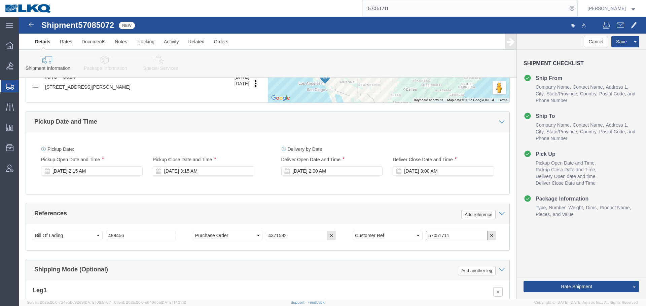
click input "57051711"
paste input "85072"
type input "57085072"
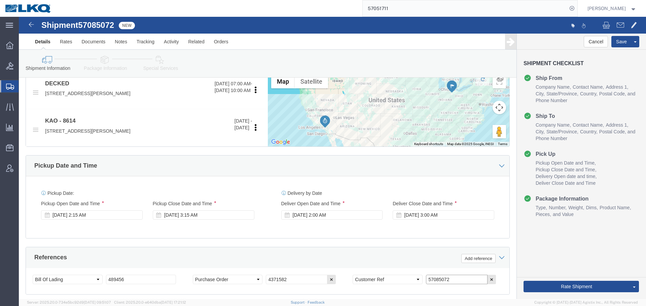
scroll to position [269, 0]
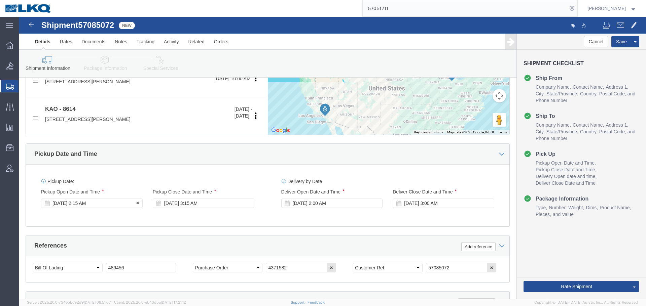
click div "Oct 10 2025 2:15 AM"
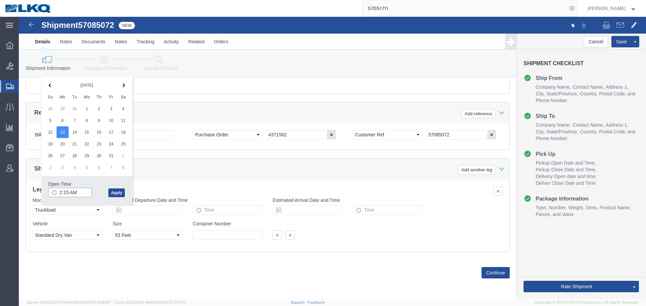
click input "2:15 AM"
type input "07"
click button "Apply"
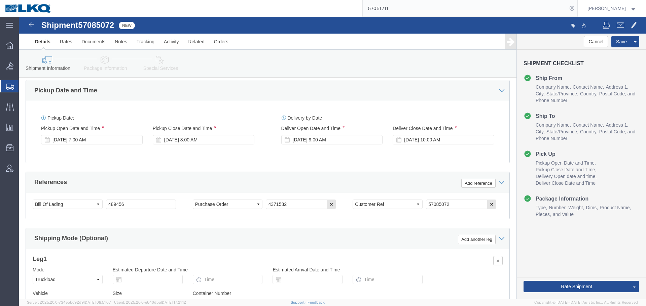
scroll to position [268, 0]
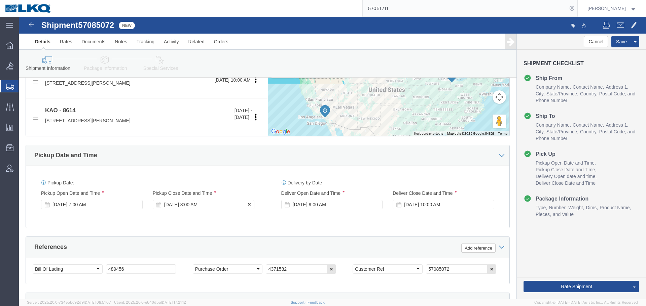
click div "Oct 13 2025 8:00 AM"
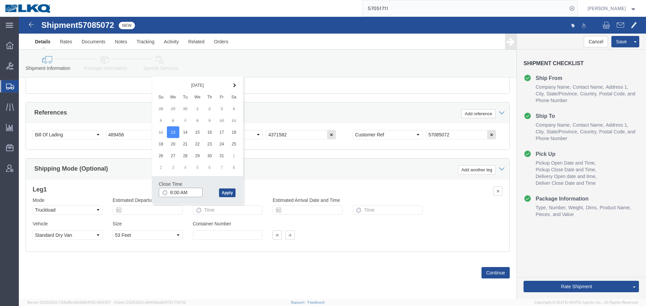
click input "8:00 AM"
type input "12pm"
type input "12:00 PM"
click button "Apply"
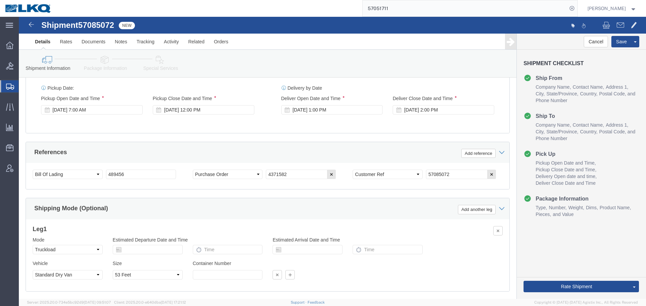
scroll to position [335, 0]
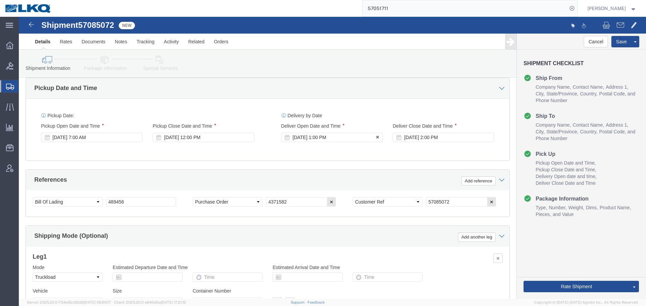
click div "Oct 13 2025 1:00 PM"
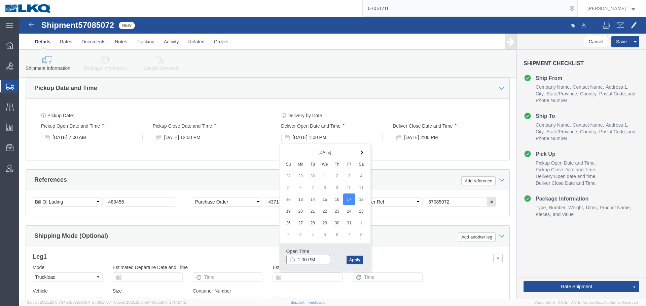
click input "1:00 PM"
type input "6:00 AM"
click button "Apply"
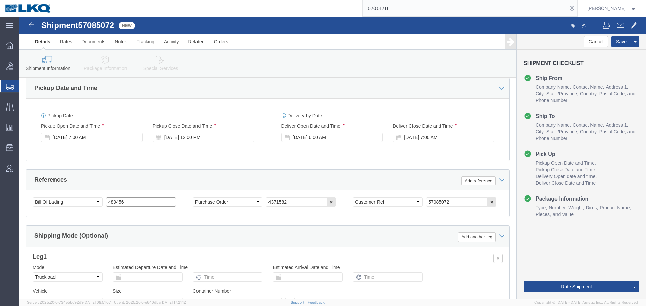
click input "489456"
click button "Save"
drag, startPoint x: 134, startPoint y: 203, endPoint x: 115, endPoint y: 186, distance: 25.3
click input "489456"
click button "Save"
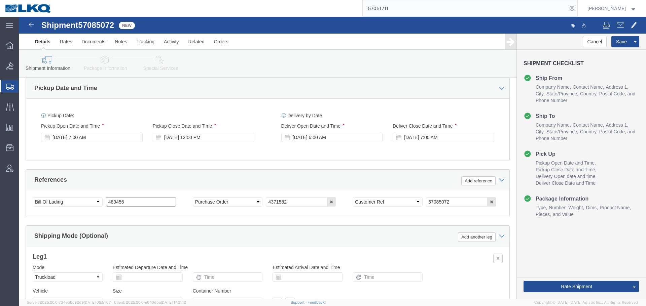
click input "489456"
click button "Save"
click link "Notes"
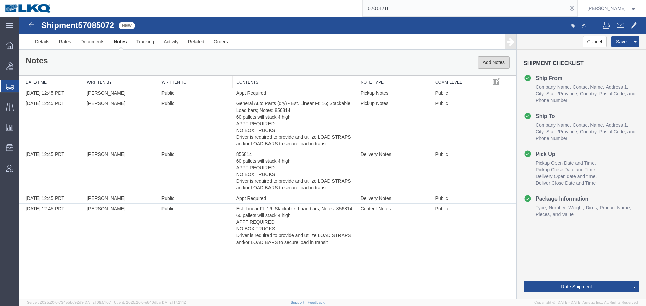
click at [498, 59] on button "Add Notes" at bounding box center [494, 63] width 32 height 12
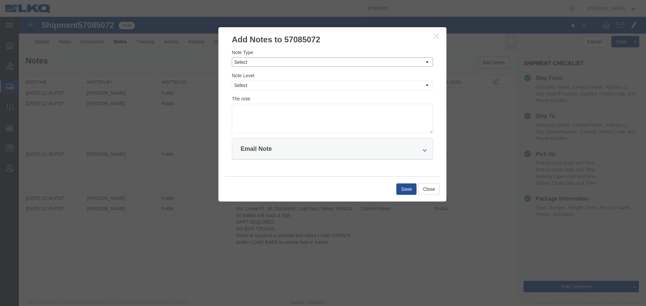
click at [270, 63] on select "Select Approval Bid Notes Carrier Change Notes Claim Notes Content Hazmat Notes…" at bounding box center [332, 62] width 201 height 9
select select "PICK_UP_NOTES"
click at [232, 58] on select "Select Approval Bid Notes Carrier Change Notes Claim Notes Content Hazmat Notes…" at bounding box center [332, 62] width 201 height 9
click at [263, 87] on select "Select Private to Account Private to Vendor Public" at bounding box center [332, 85] width 201 height 9
select select "PUBLIC"
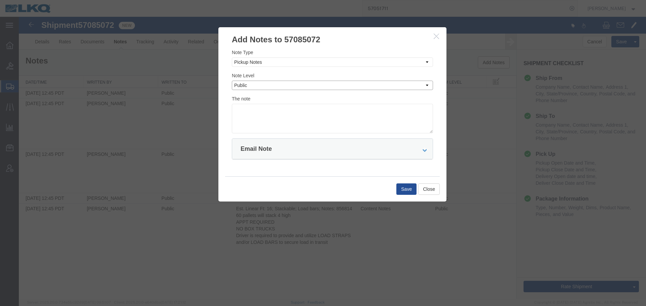
click at [232, 81] on select "Select Private to Account Private to Vendor Public" at bounding box center [332, 85] width 201 height 9
click at [262, 116] on textarea at bounding box center [332, 119] width 201 height 30
type textarea "P"
type textarea "Full truck load"
click at [406, 189] on button "Save" at bounding box center [406, 189] width 20 height 11
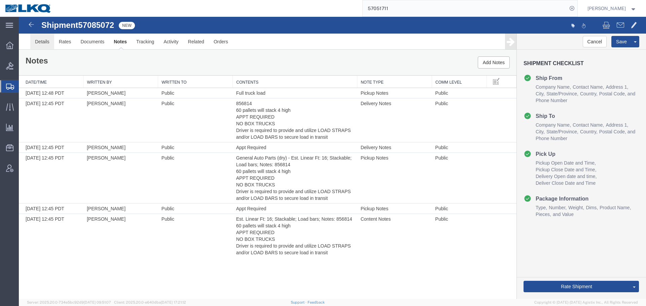
click at [45, 47] on link "Details" at bounding box center [42, 42] width 24 height 16
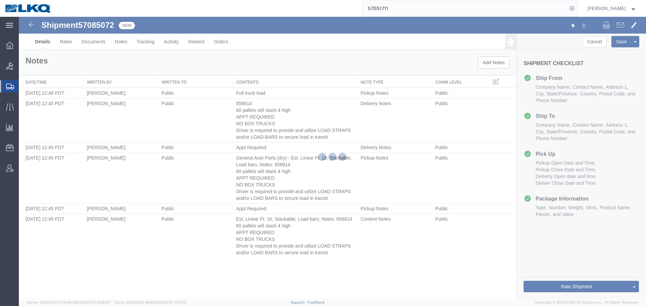
select select "30605"
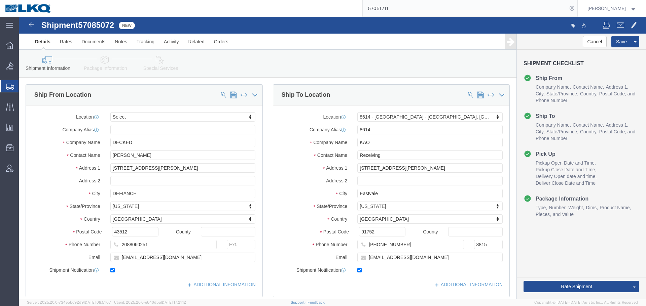
click at [425, 7] on input "57051711" at bounding box center [465, 8] width 204 height 16
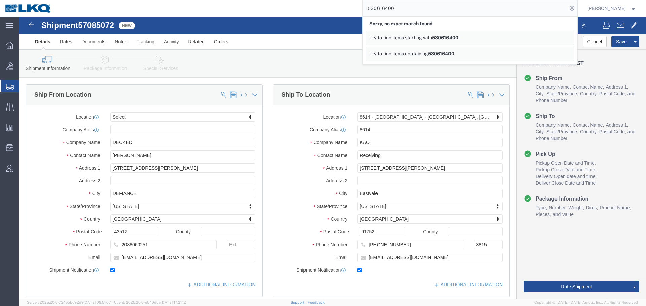
paste input "6998835"
type input "56998835"
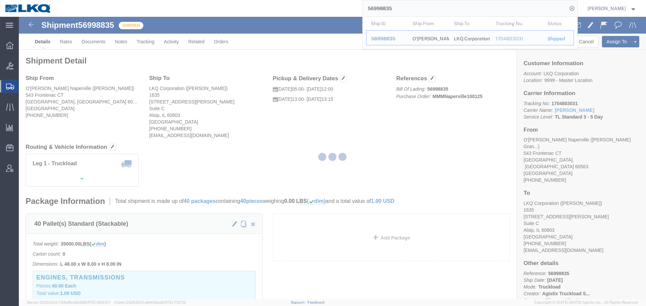
click at [325, 120] on div at bounding box center [332, 158] width 627 height 283
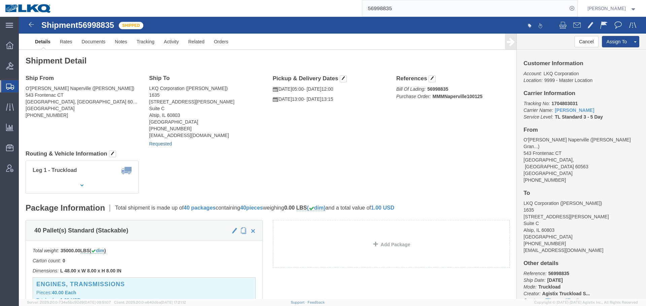
click link "Requested"
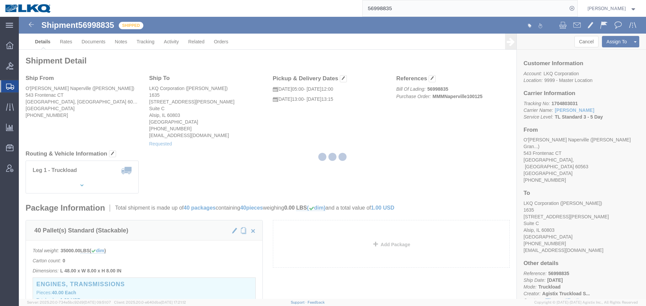
select select
select select "15"
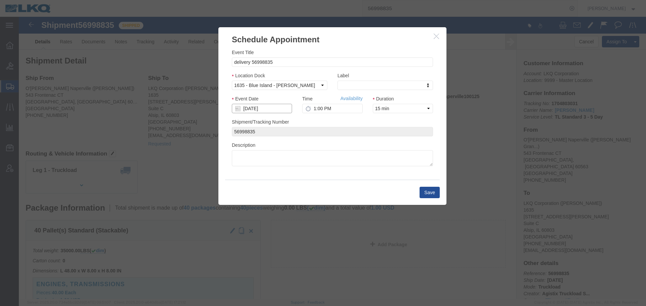
click input "10/09/2025"
click td "13"
click input "1:00 PM"
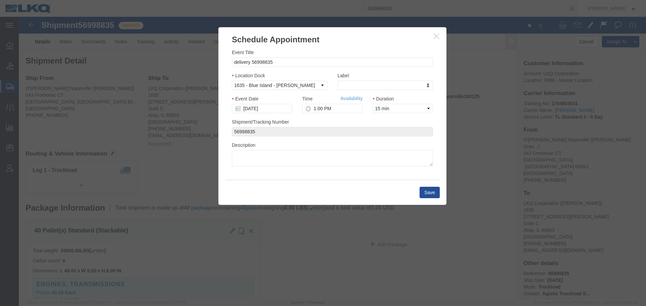
click div "Time Availability 1:00 PM"
click input "1:00 PM"
type input "11:00 AM"
click button "Save"
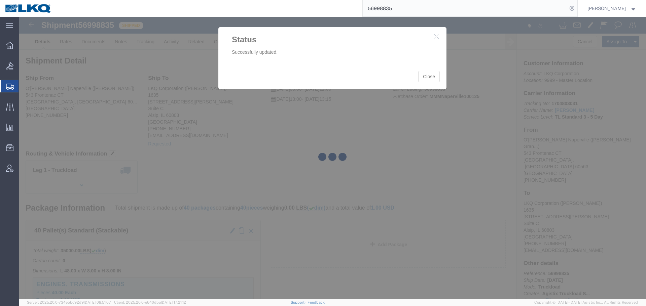
click at [400, 3] on input "56998835" at bounding box center [465, 8] width 204 height 16
click at [396, 13] on input "56998835" at bounding box center [465, 8] width 204 height 16
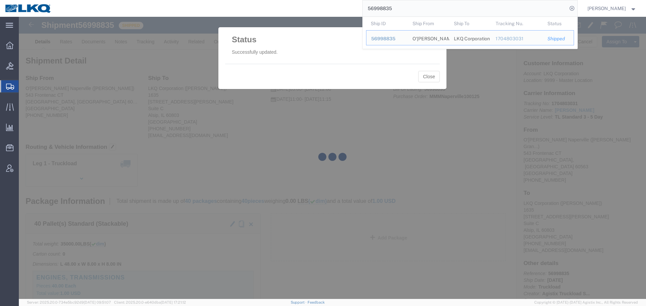
click at [396, 8] on input "56998835" at bounding box center [465, 8] width 204 height 16
paste input "7083050"
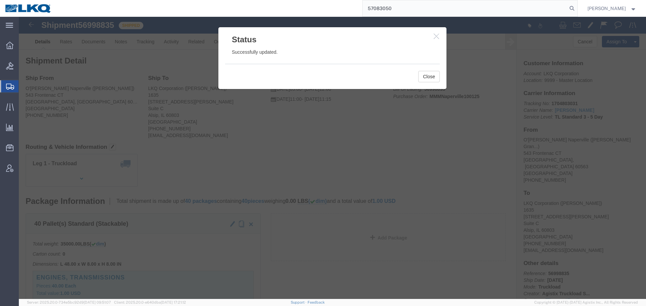
type input "57083050"
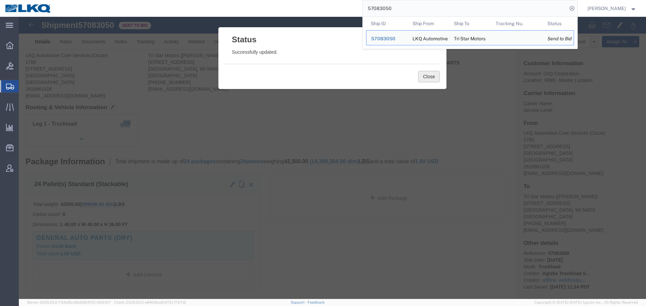
click button "Close"
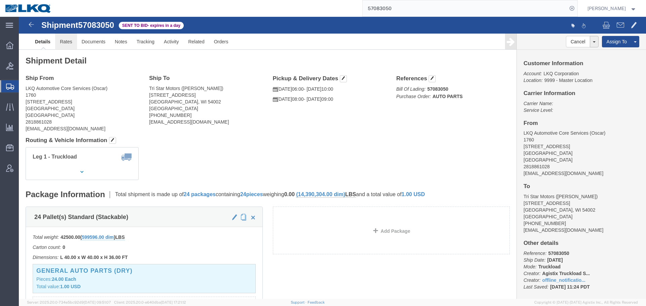
click link "Rates"
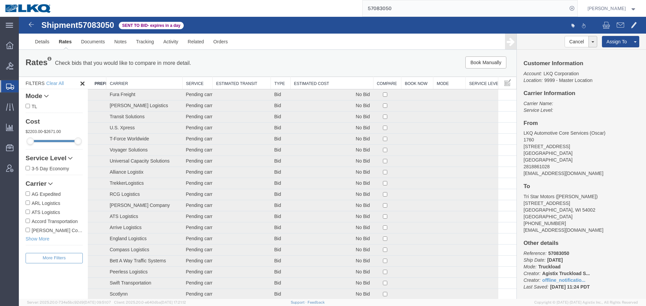
click at [307, 84] on th "Estimated Cost" at bounding box center [331, 83] width 83 height 12
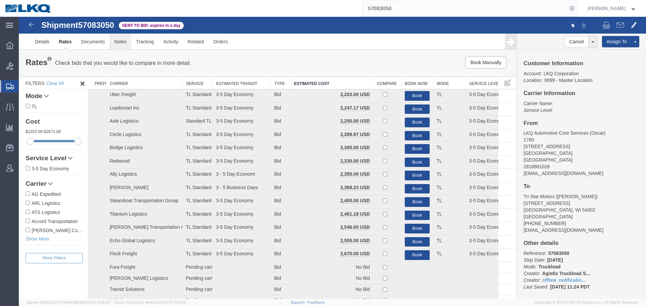
click at [114, 39] on link "Notes" at bounding box center [121, 42] width 22 height 16
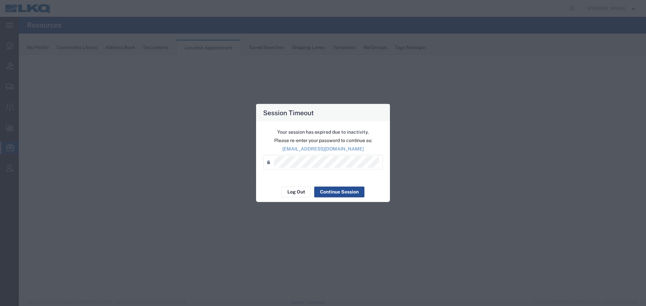
select select "27578"
select select "agendaWeek"
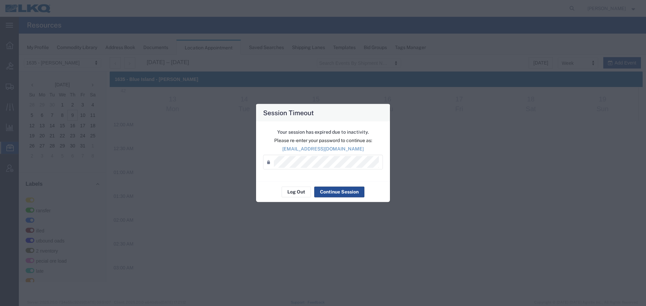
scroll to position [287, 0]
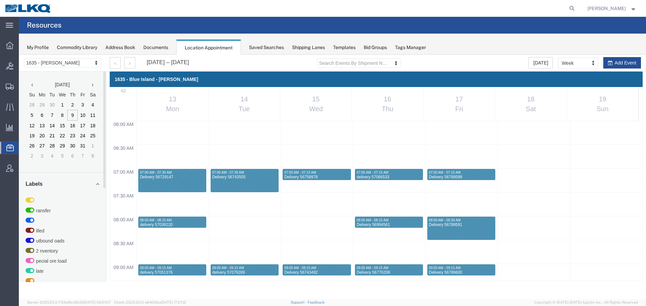
click at [40, 58] on div "1635 - [PERSON_NAME] 1530 - LKQ Viking Auto Salvage 1633 - [GEOGRAPHIC_DATA] - …" at bounding box center [62, 63] width 87 height 17
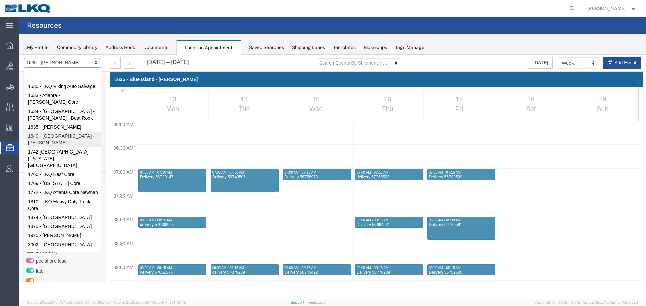
select select "28713"
select select "month"
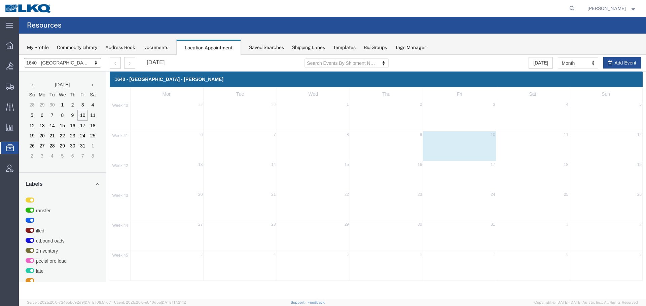
click at [75, 68] on div "1640 - [GEOGRAPHIC_DATA] - [PERSON_NAME] 1530 - LKQ Viking Auto Salvage 1633 - …" at bounding box center [62, 63] width 87 height 17
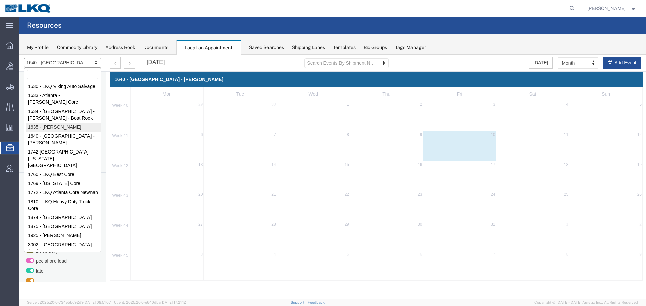
select select "27578"
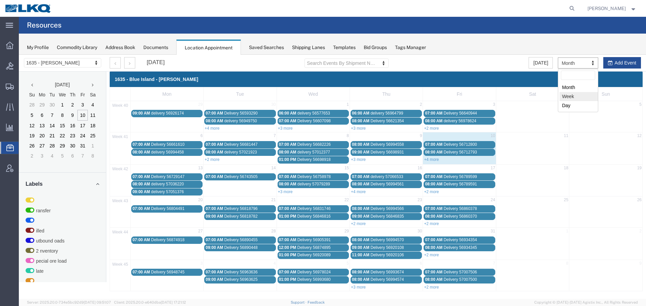
select select "agendaWeek"
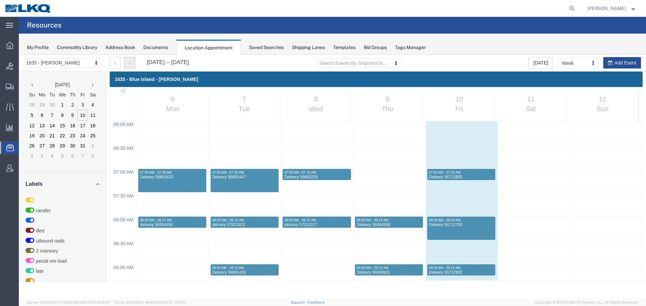
click at [130, 67] on button "button" at bounding box center [129, 62] width 11 height 11
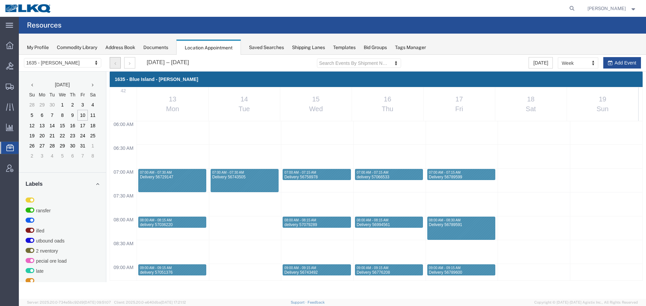
click at [119, 65] on button "button" at bounding box center [115, 62] width 11 height 11
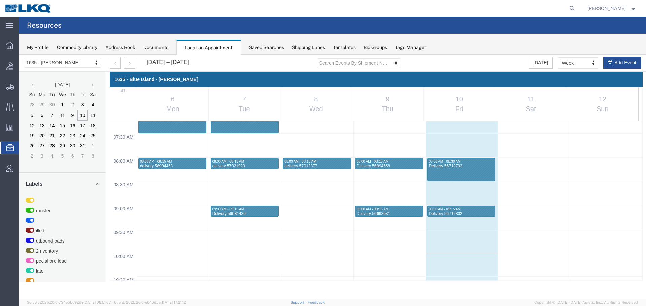
scroll to position [354, 0]
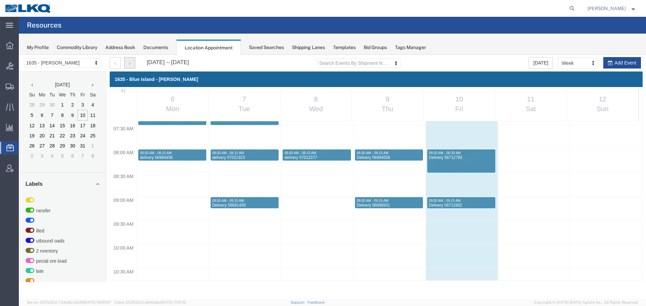
click at [132, 66] on button "button" at bounding box center [129, 62] width 11 height 11
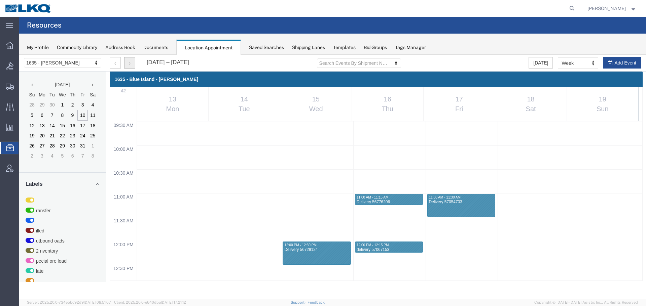
scroll to position [388, 0]
